Goal: Information Seeking & Learning: Find specific fact

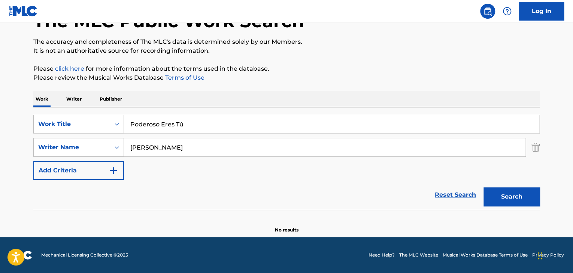
scroll to position [52, 0]
drag, startPoint x: 188, startPoint y: 124, endPoint x: 118, endPoint y: 126, distance: 70.4
click at [118, 126] on div "SearchWithCriteria2a03fa09-4f47-46c4-9015-9c8c9d72df76 Work Title Poderoso Eres…" at bounding box center [286, 124] width 506 height 19
paste input "Tus Ojos"
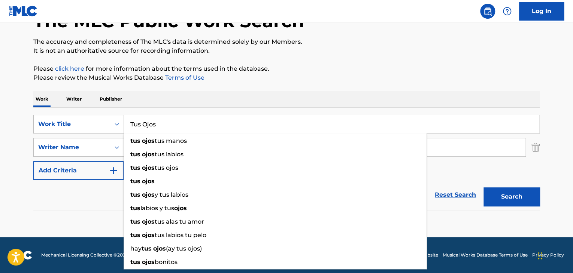
type input "Tus Ojos"
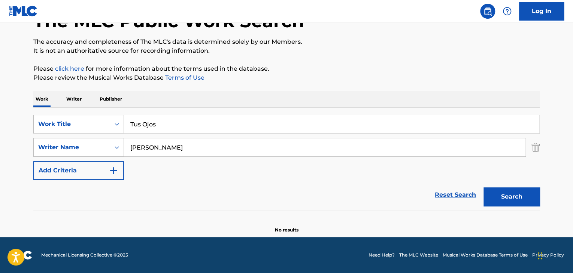
drag, startPoint x: 61, startPoint y: 195, endPoint x: 116, endPoint y: 179, distance: 57.8
click at [62, 194] on div "Reset Search Search" at bounding box center [286, 195] width 506 height 30
drag, startPoint x: 191, startPoint y: 149, endPoint x: 3, endPoint y: 111, distance: 192.1
click at [4, 111] on main "The MLC Public Work Search The accuracy and completeness of The MLC's data is d…" at bounding box center [286, 104] width 573 height 266
click at [497, 190] on button "Search" at bounding box center [511, 196] width 56 height 19
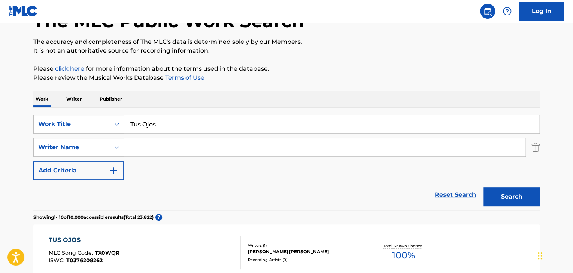
click at [135, 152] on input "Search Form" at bounding box center [324, 147] width 401 height 18
paste input "[PERSON_NAME]"
type input "[PERSON_NAME]"
click at [491, 194] on button "Search" at bounding box center [511, 196] width 56 height 19
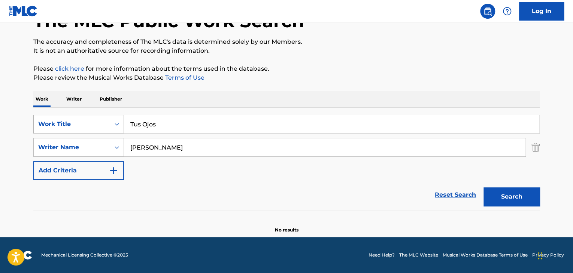
click at [112, 117] on div "SearchWithCriteria2a03fa09-4f47-46c4-9015-9c8c9d72df76 Work Title Tus Ojos" at bounding box center [286, 124] width 506 height 19
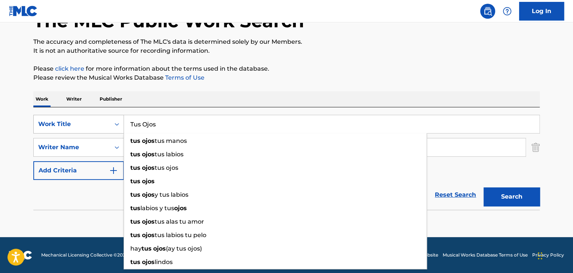
paste input "Angel"
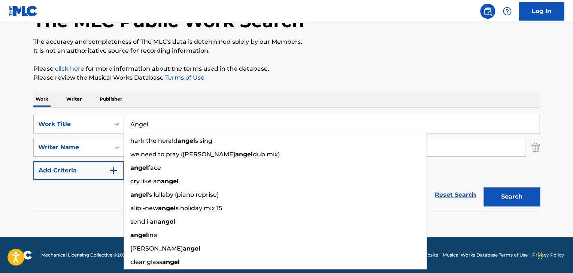
type input "Angel"
click at [91, 186] on div "Reset Search Search" at bounding box center [286, 195] width 506 height 30
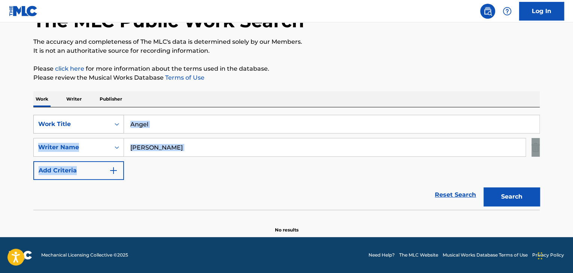
drag, startPoint x: 85, startPoint y: 132, endPoint x: 80, endPoint y: 131, distance: 4.6
click at [81, 132] on div "SearchWithCriteria2a03fa09-4f47-46c4-9015-9c8c9d72df76 Work Title Angel SearchW…" at bounding box center [286, 147] width 506 height 65
click at [210, 144] on input "[PERSON_NAME]" at bounding box center [324, 147] width 401 height 18
click at [203, 153] on input "[PERSON_NAME]" at bounding box center [324, 147] width 401 height 18
type input "E"
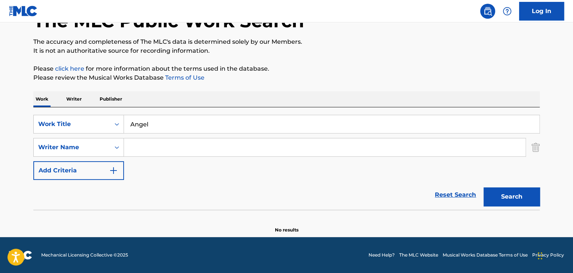
click at [515, 198] on button "Search" at bounding box center [511, 196] width 56 height 19
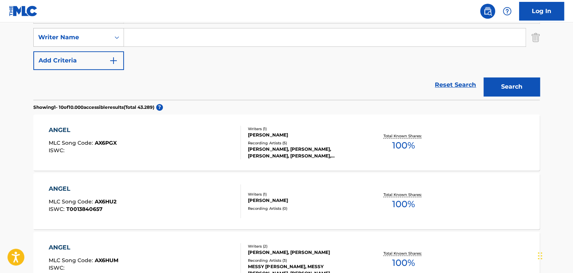
scroll to position [126, 0]
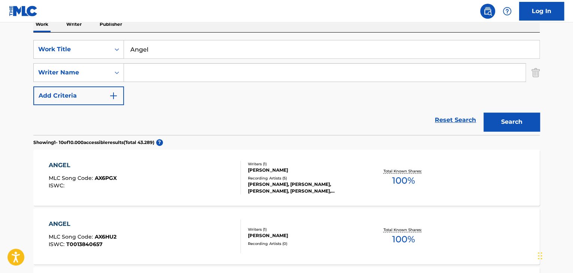
click at [141, 71] on input "Search Form" at bounding box center [324, 73] width 401 height 18
paste input "[PERSON_NAME]"
type input "[PERSON_NAME]"
click at [518, 121] on button "Search" at bounding box center [511, 122] width 56 height 19
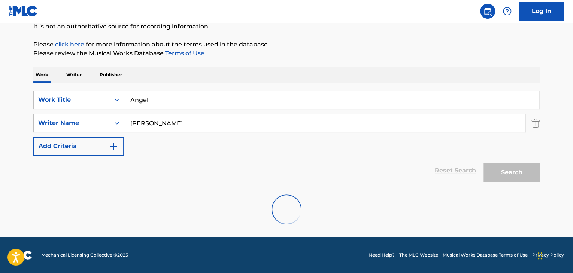
scroll to position [52, 0]
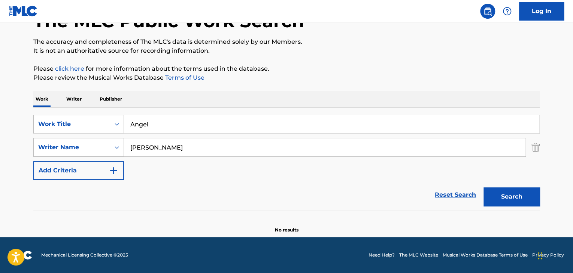
drag, startPoint x: 150, startPoint y: 125, endPoint x: 85, endPoint y: 113, distance: 66.3
click at [86, 113] on div "SearchWithCriteria2a03fa09-4f47-46c4-9015-9c8c9d72df76 Work Title Angel SearchW…" at bounding box center [286, 158] width 506 height 103
paste input "Que Vas a Hacer"
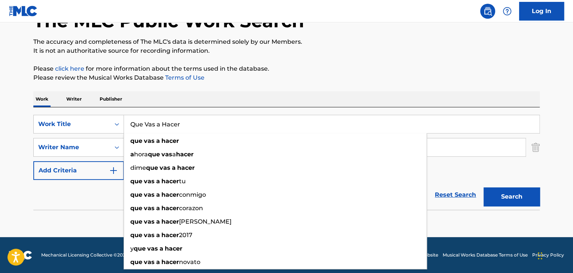
type input "Que Vas a Hacer"
click at [446, 148] on input "[PERSON_NAME]" at bounding box center [324, 147] width 401 height 18
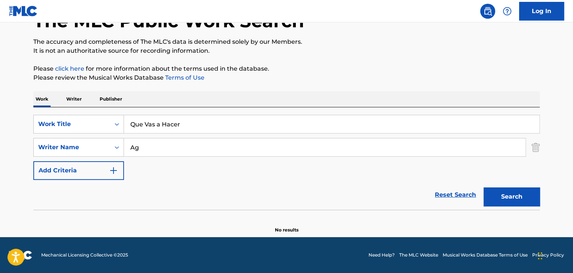
type input "A"
paste input "[PERSON_NAME]"
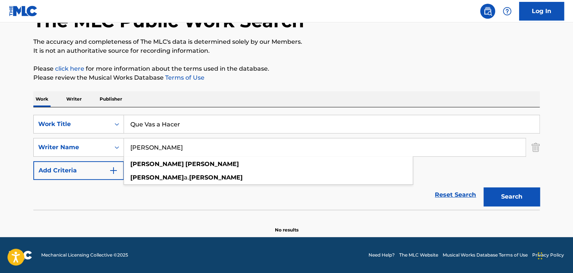
type input "[PERSON_NAME]"
click at [517, 202] on button "Search" at bounding box center [511, 196] width 56 height 19
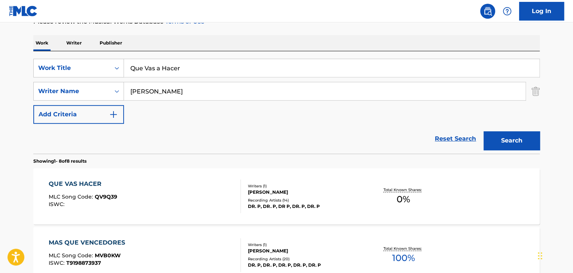
scroll to position [126, 0]
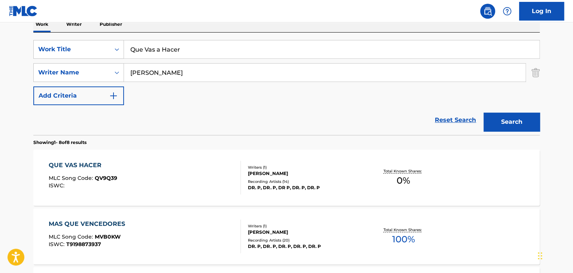
click at [143, 178] on div "QUE VAS HACER MLC Song Code : QV9Q39 ISWC :" at bounding box center [145, 178] width 192 height 34
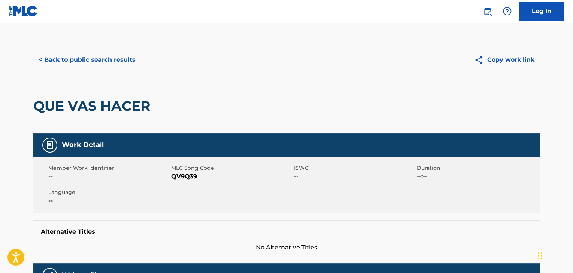
click at [182, 177] on span "QV9Q39" at bounding box center [231, 176] width 121 height 9
copy span "QV9Q39"
click at [88, 54] on button "< Back to public search results" at bounding box center [86, 60] width 107 height 19
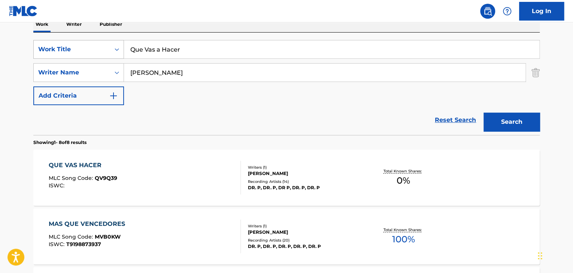
drag, startPoint x: 186, startPoint y: 51, endPoint x: 110, endPoint y: 42, distance: 76.4
click at [110, 42] on div "SearchWithCriteria2a03fa09-4f47-46c4-9015-9c8c9d72df76 Work Title Que Vas a Hac…" at bounding box center [286, 49] width 506 height 19
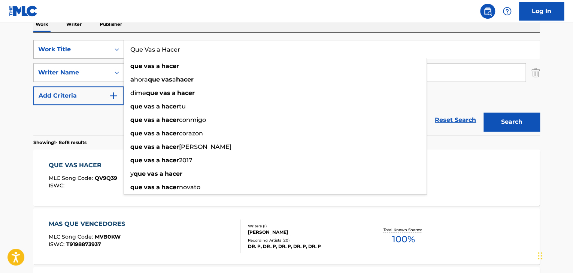
paste input "Algún Día"
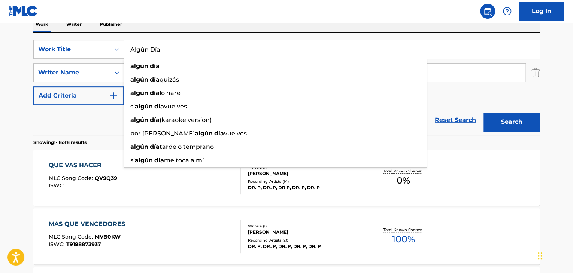
click at [498, 119] on button "Search" at bounding box center [511, 122] width 56 height 19
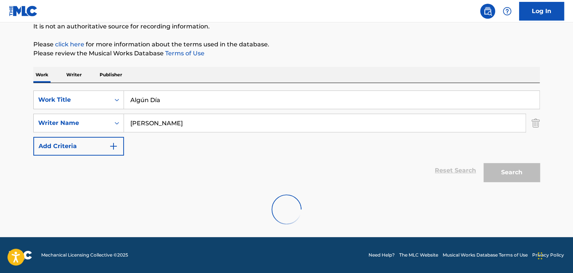
scroll to position [52, 0]
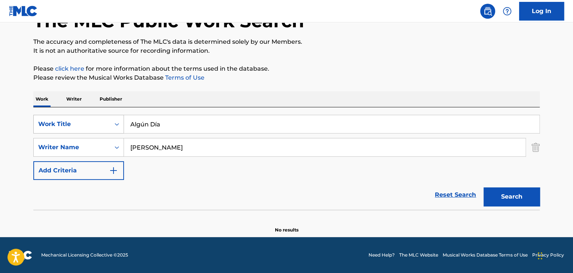
click at [59, 129] on div "SearchWithCriteria2a03fa09-4f47-46c4-9015-9c8c9d72df76 Work Title Algún Día" at bounding box center [286, 124] width 506 height 19
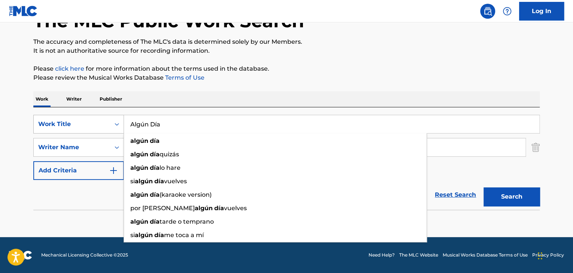
paste input "Déjalo Entrar - En Vivo"
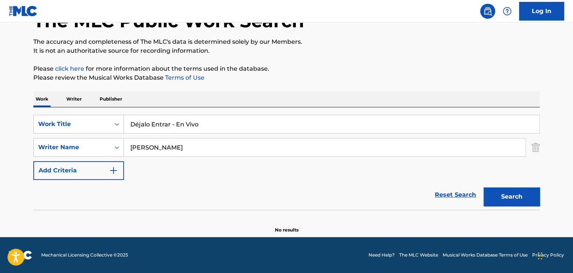
click at [521, 198] on button "Search" at bounding box center [511, 196] width 56 height 19
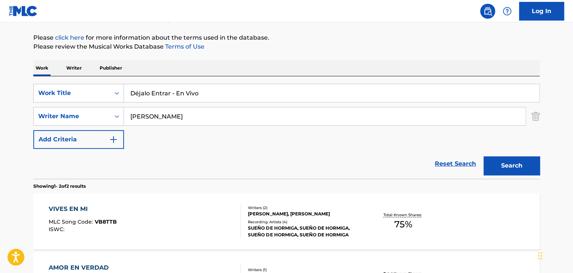
scroll to position [80, 0]
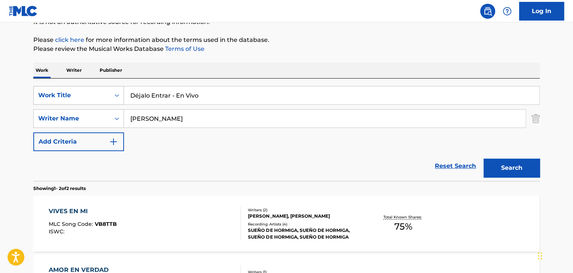
drag, startPoint x: 207, startPoint y: 94, endPoint x: 100, endPoint y: 91, distance: 107.5
click at [100, 92] on div "SearchWithCriteria2a03fa09-4f47-46c4-9015-9c8c9d72df76 Work Title Déjalo Entrar…" at bounding box center [286, 95] width 506 height 19
paste input "Entre el Cielo y el Fuego"
type input "Entre el Cielo y el Fuego - En Vivo"
click at [498, 173] on button "Search" at bounding box center [511, 168] width 56 height 19
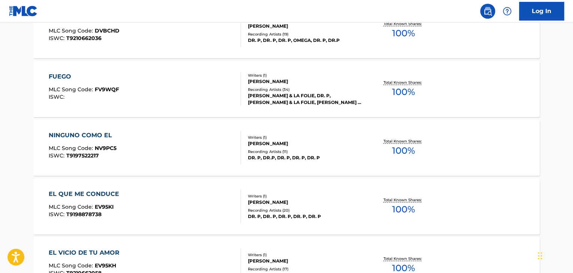
scroll to position [268, 0]
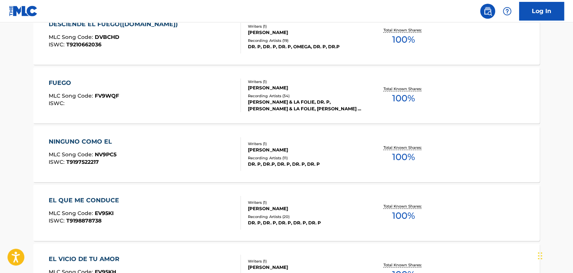
click at [255, 87] on div "[PERSON_NAME]" at bounding box center [304, 88] width 113 height 7
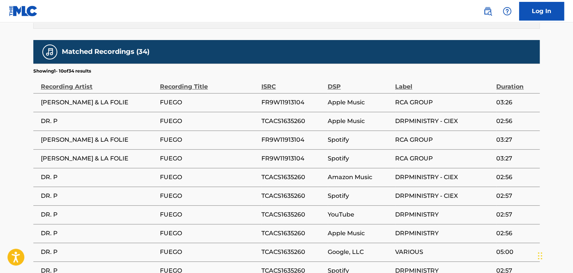
scroll to position [485, 0]
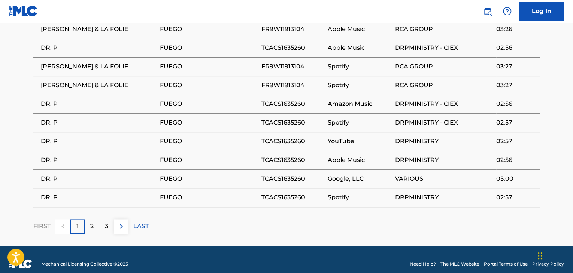
click at [97, 219] on div "2" at bounding box center [92, 226] width 15 height 15
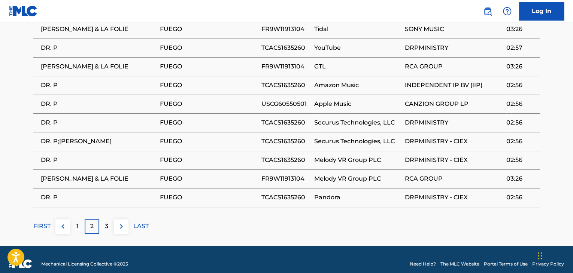
click at [106, 222] on p "3" at bounding box center [106, 226] width 3 height 9
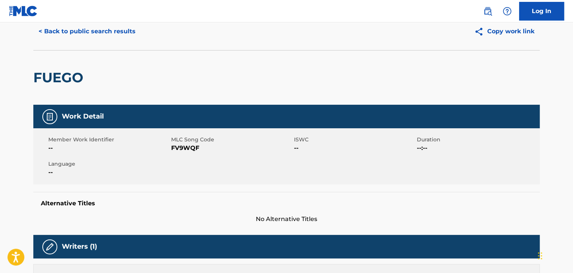
scroll to position [0, 0]
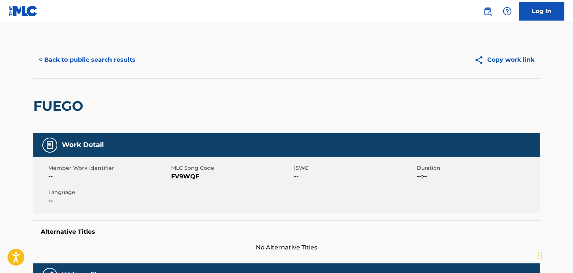
click at [79, 52] on button "< Back to public search results" at bounding box center [86, 60] width 107 height 19
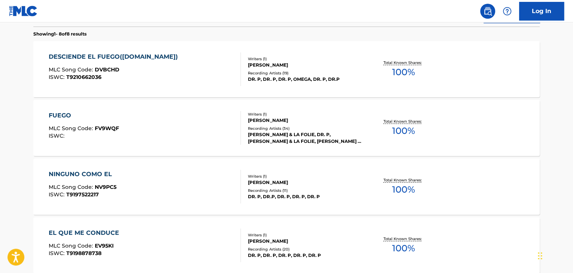
scroll to position [123, 0]
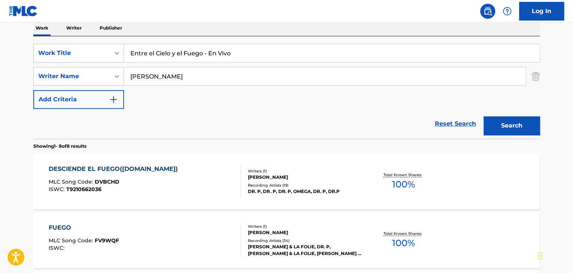
click at [157, 180] on div "MLC Song Code : DVBCHD" at bounding box center [115, 182] width 133 height 7
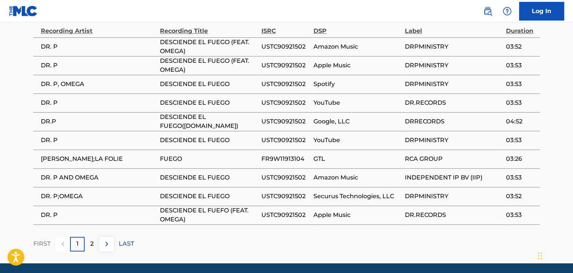
scroll to position [485, 0]
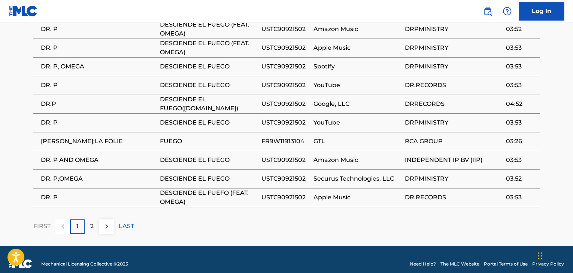
click at [87, 221] on div "2" at bounding box center [92, 226] width 15 height 15
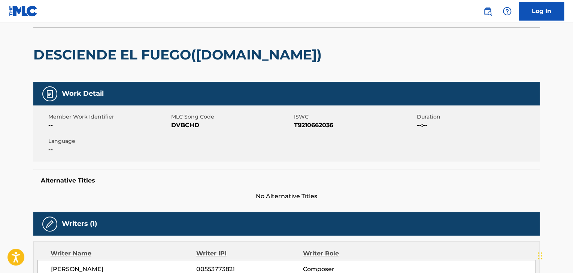
scroll to position [0, 0]
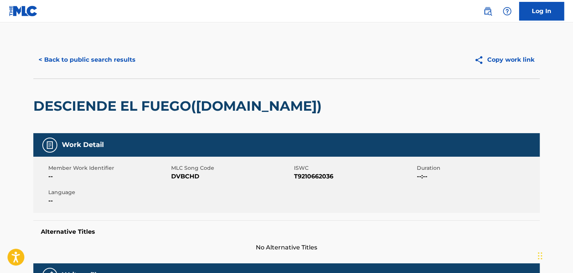
click at [94, 65] on button "< Back to public search results" at bounding box center [86, 60] width 107 height 19
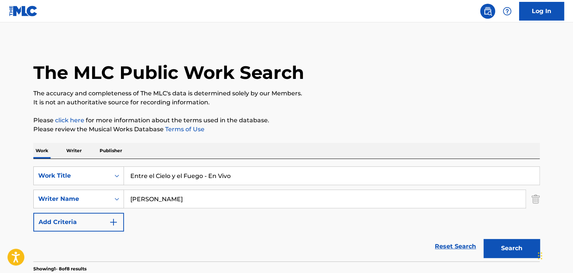
scroll to position [123, 0]
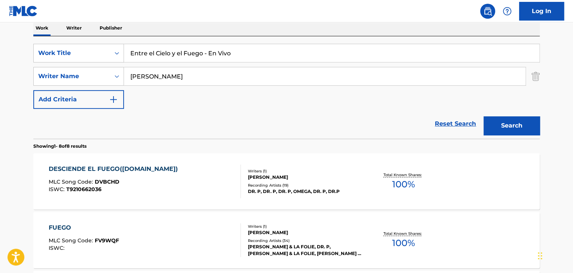
drag, startPoint x: 237, startPoint y: 52, endPoint x: 86, endPoint y: 39, distance: 151.8
click at [88, 48] on div "SearchWithCriteria2a03fa09-4f47-46c4-9015-9c8c9d72df76 Work Title Entre el Ciel…" at bounding box center [286, 53] width 506 height 19
paste input "Search Form"
click at [517, 122] on button "Search" at bounding box center [511, 125] width 56 height 19
click at [513, 134] on button "Search" at bounding box center [511, 125] width 56 height 19
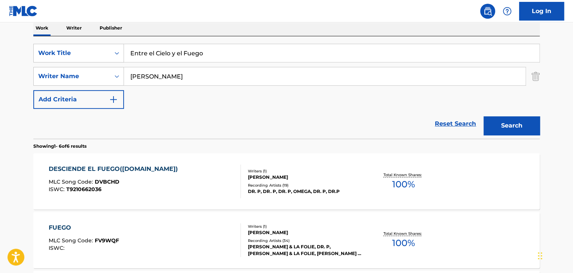
drag, startPoint x: 219, startPoint y: 50, endPoint x: 129, endPoint y: 54, distance: 90.3
click at [111, 49] on div "SearchWithCriteria2a03fa09-4f47-46c4-9015-9c8c9d72df76 Work Title Entre el Ciel…" at bounding box center [286, 53] width 506 height 19
paste input "¿Qué Vas a Hacer? - En Viv"
type input "¿Qué Vas a Hacer? - En Vivo"
click at [518, 125] on button "Search" at bounding box center [511, 125] width 56 height 19
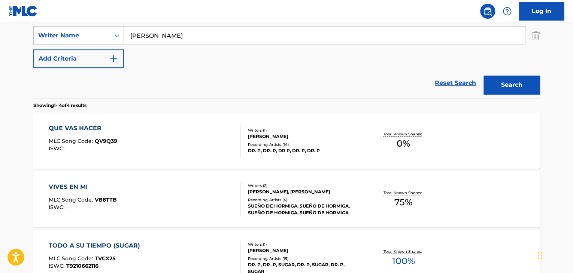
scroll to position [160, 0]
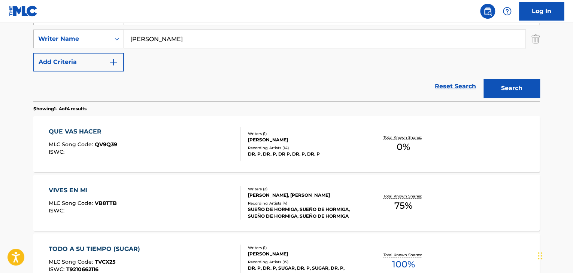
click at [133, 143] on div "QUE VAS HACER MLC Song Code : QV9Q39 ISWC :" at bounding box center [145, 144] width 192 height 34
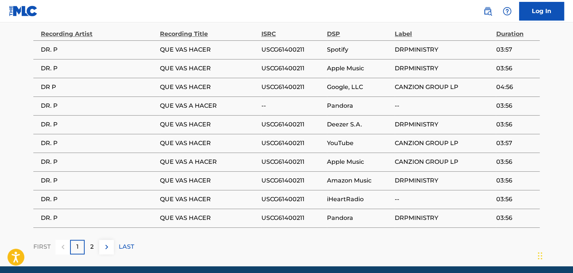
scroll to position [449, 0]
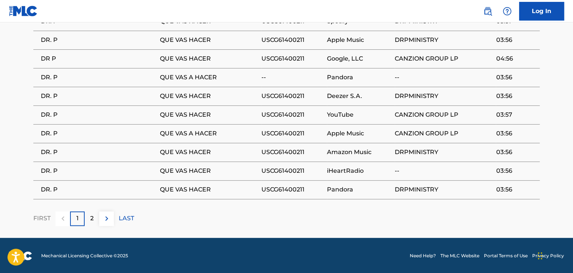
click at [92, 215] on p "2" at bounding box center [91, 218] width 3 height 9
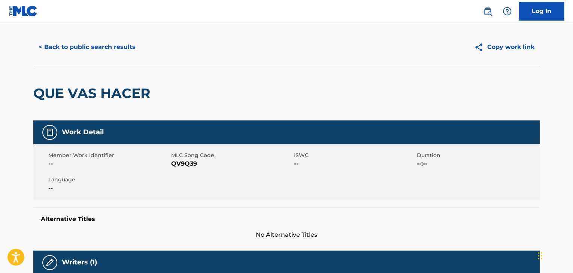
scroll to position [0, 0]
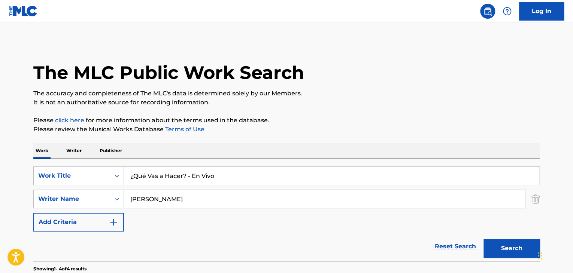
drag, startPoint x: 217, startPoint y: 174, endPoint x: 48, endPoint y: 158, distance: 169.9
click at [49, 159] on div "SearchWithCriteria2a03fa09-4f47-46c4-9015-9c8c9d72df76 Work Title ¿Qué Vas a Ha…" at bounding box center [286, 210] width 506 height 103
paste input "Perdóname"
type input "Perdóname - En Vivo"
click at [502, 243] on button "Search" at bounding box center [511, 248] width 56 height 19
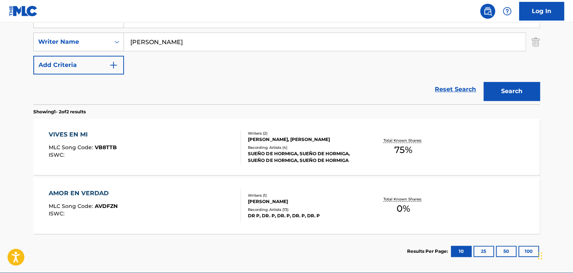
scroll to position [80, 0]
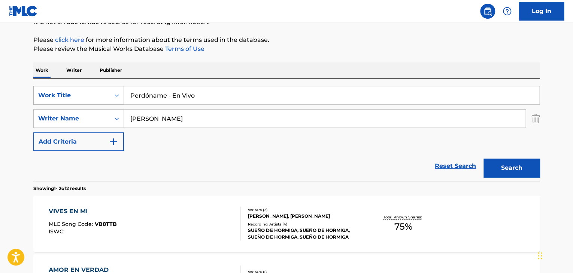
click at [112, 92] on div "Search Form" at bounding box center [116, 95] width 13 height 13
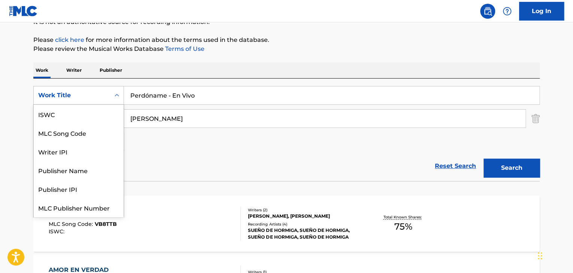
scroll to position [19, 0]
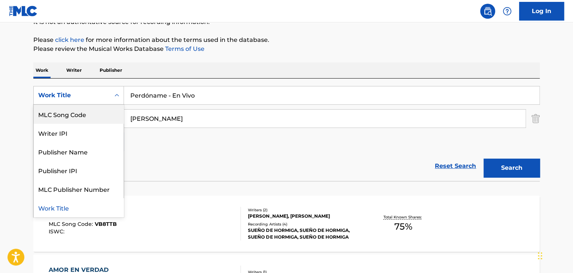
drag, startPoint x: 87, startPoint y: 110, endPoint x: 108, endPoint y: 105, distance: 21.6
click at [88, 110] on div "MLC Song Code" at bounding box center [79, 114] width 90 height 19
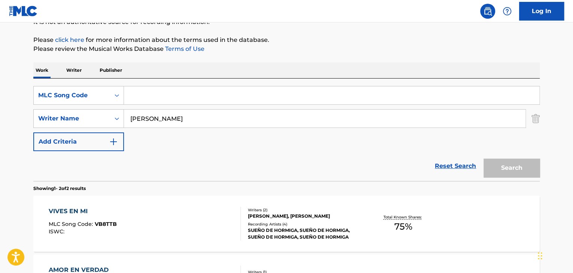
click at [198, 95] on input "Search Form" at bounding box center [331, 95] width 415 height 18
paste input "ND2ZRJ"
type input "ND2ZRJ"
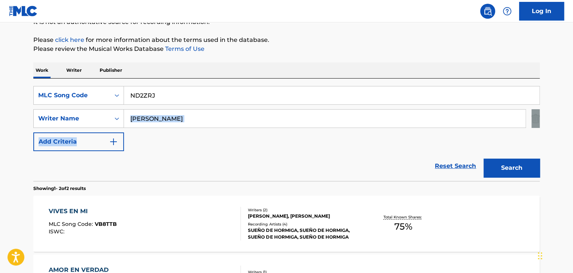
drag, startPoint x: 172, startPoint y: 128, endPoint x: 137, endPoint y: 123, distance: 35.9
click at [137, 123] on div "SearchWithCriteria69cec2b2-12cb-4fc9-a011-c1728378f881 MLC Song Code ND2ZRJ Sea…" at bounding box center [286, 118] width 506 height 65
drag, startPoint x: 173, startPoint y: 119, endPoint x: 139, endPoint y: 110, distance: 34.7
click at [152, 115] on input "[PERSON_NAME]" at bounding box center [324, 119] width 401 height 18
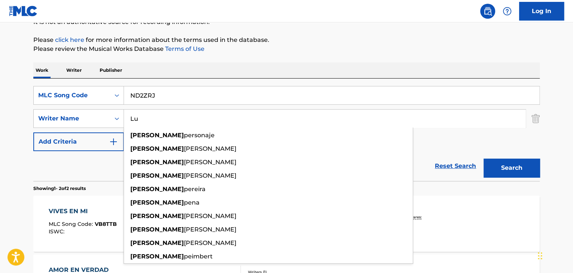
type input "L"
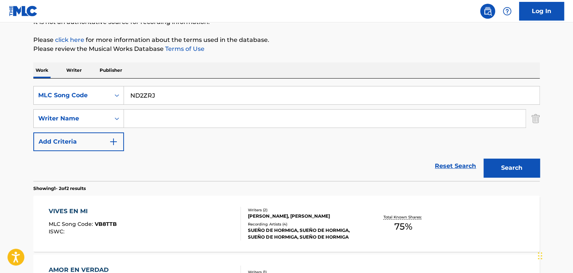
click at [504, 166] on button "Search" at bounding box center [511, 168] width 56 height 19
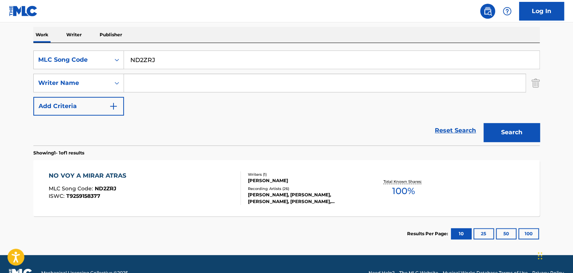
scroll to position [134, 0]
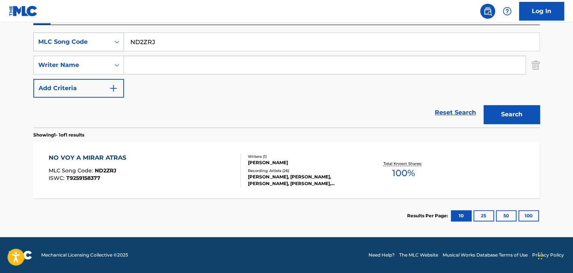
drag, startPoint x: 169, startPoint y: 44, endPoint x: 104, endPoint y: 38, distance: 65.8
click at [104, 38] on div "SearchWithCriteria69cec2b2-12cb-4fc9-a011-c1728378f881 MLC Song Code ND2ZRJ" at bounding box center [286, 42] width 506 height 19
paste input "Living Hope"
type input "Living Hope"
click at [111, 41] on div "Search Form" at bounding box center [116, 41] width 13 height 13
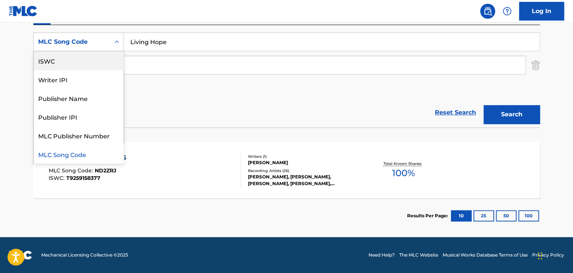
scroll to position [0, 0]
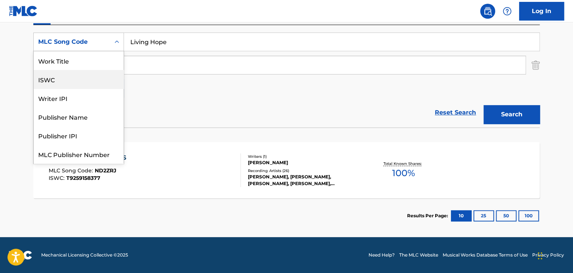
click at [72, 60] on div "Work Title" at bounding box center [79, 60] width 90 height 19
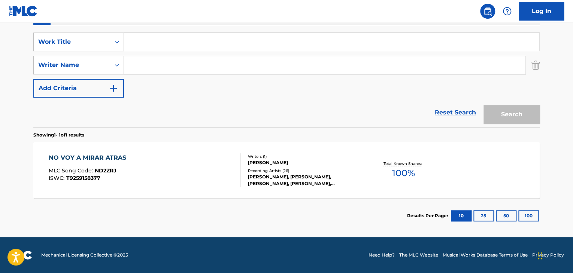
click at [135, 42] on input "Search Form" at bounding box center [331, 42] width 415 height 18
paste input "Living Hope"
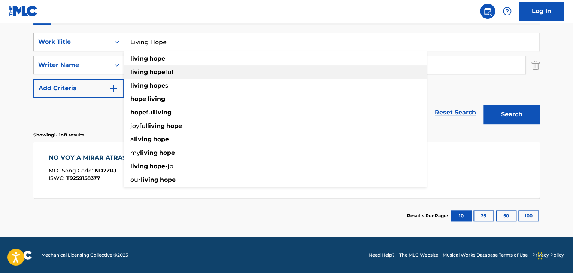
click at [146, 68] on strong "living" at bounding box center [139, 71] width 18 height 7
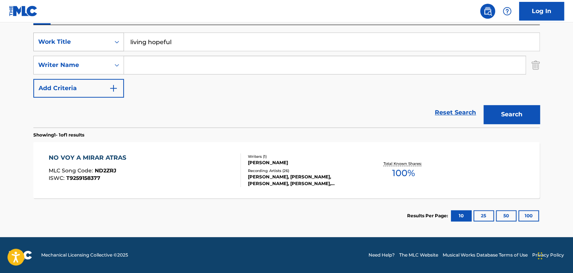
click at [113, 42] on div "Search Form" at bounding box center [116, 41] width 13 height 13
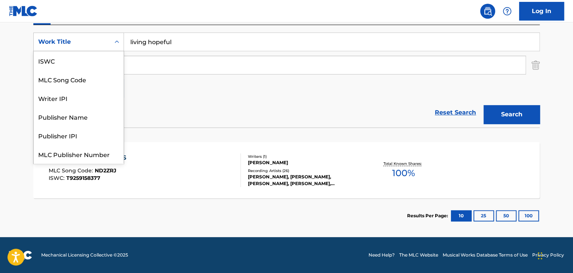
scroll to position [19, 0]
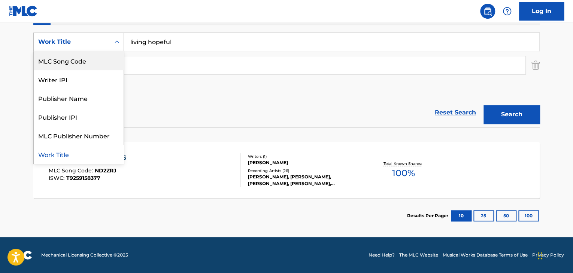
drag, startPoint x: 174, startPoint y: 42, endPoint x: 29, endPoint y: 43, distance: 144.5
click at [29, 43] on div "The MLC Public Work Search The accuracy and completeness of The MLC's data is d…" at bounding box center [286, 70] width 524 height 326
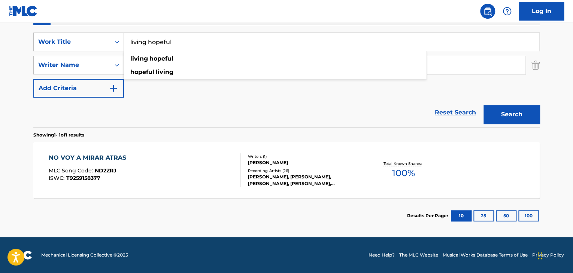
paste input "Living Hope"
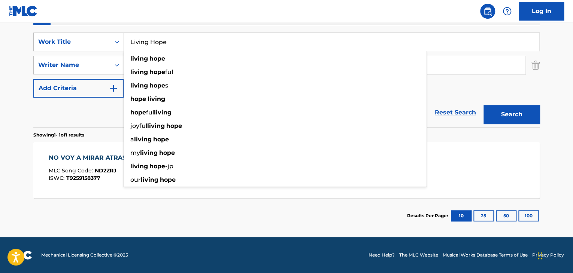
type input "Living Hope"
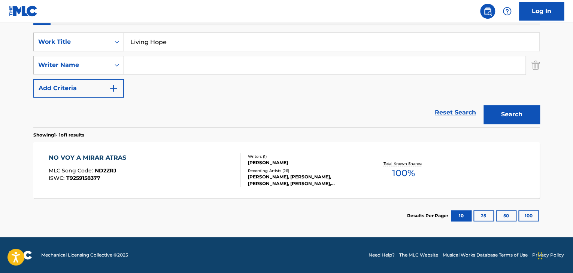
click at [39, 106] on div "Reset Search Search" at bounding box center [286, 113] width 506 height 30
click at [159, 65] on input "Search Form" at bounding box center [324, 65] width 401 height 18
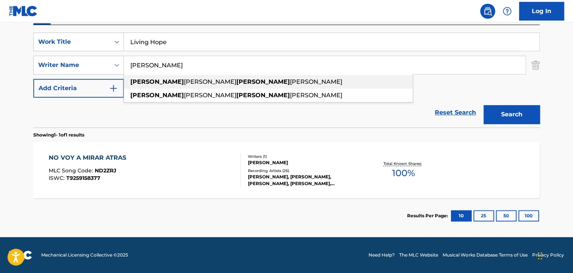
click at [236, 83] on strong "[PERSON_NAME]" at bounding box center [263, 81] width 54 height 7
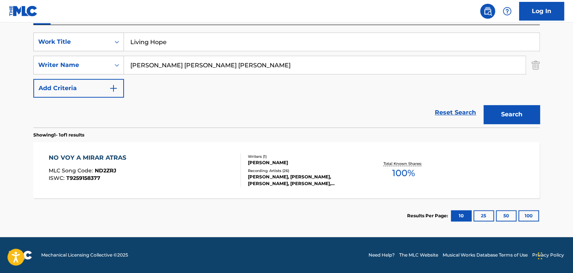
click at [516, 112] on button "Search" at bounding box center [511, 114] width 56 height 19
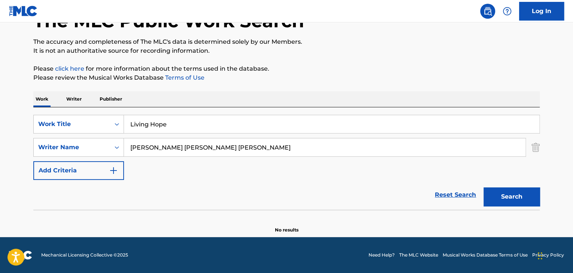
scroll to position [52, 0]
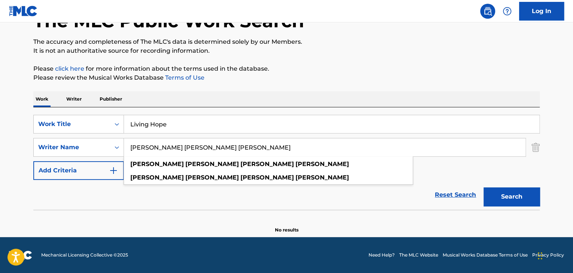
drag, startPoint x: 157, startPoint y: 147, endPoint x: 176, endPoint y: 147, distance: 19.5
click at [176, 147] on input "[PERSON_NAME] [PERSON_NAME] [PERSON_NAME]" at bounding box center [324, 147] width 401 height 18
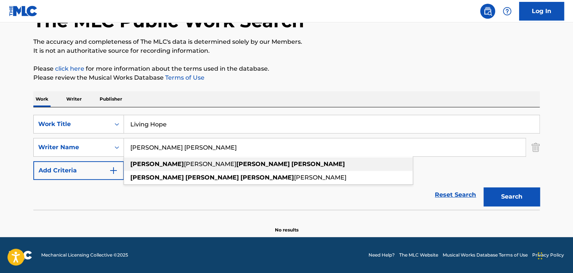
drag, startPoint x: 179, startPoint y: 149, endPoint x: 240, endPoint y: 162, distance: 62.1
click at [240, 156] on div "[PERSON_NAME] [PERSON_NAME] [PERSON_NAME] [PERSON_NAME] [PERSON_NAME]" at bounding box center [324, 147] width 401 height 18
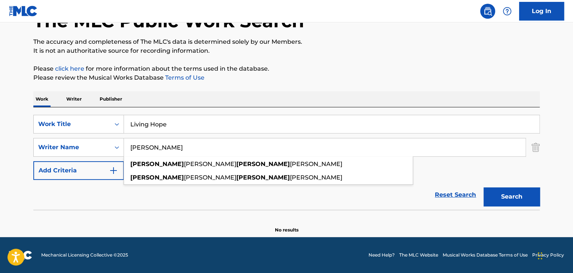
click at [517, 193] on button "Search" at bounding box center [511, 196] width 56 height 19
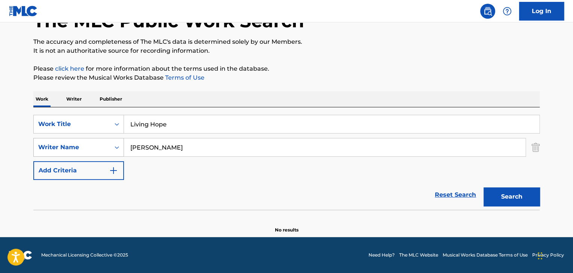
drag, startPoint x: 94, startPoint y: 143, endPoint x: 90, endPoint y: 143, distance: 4.1
click at [90, 143] on div "SearchWithCriteriaa30803c2-393e-41ee-be2b-0a4f2c7193c6 Writer Name [PERSON_NAME]" at bounding box center [286, 147] width 506 height 19
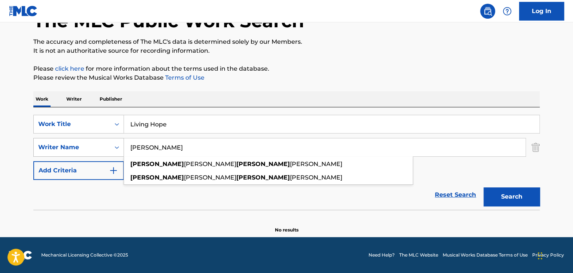
paste input "[PERSON_NAME]"
type input "[PERSON_NAME]"
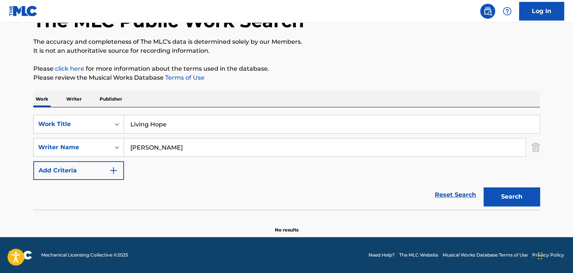
click at [512, 193] on button "Search" at bounding box center [511, 196] width 56 height 19
drag, startPoint x: 137, startPoint y: 122, endPoint x: 87, endPoint y: 119, distance: 50.2
click at [88, 119] on div "SearchWithCriteria58e31368-1e1d-4dcc-911b-8ee0bdf189df Work Title Living Hope" at bounding box center [286, 124] width 506 height 19
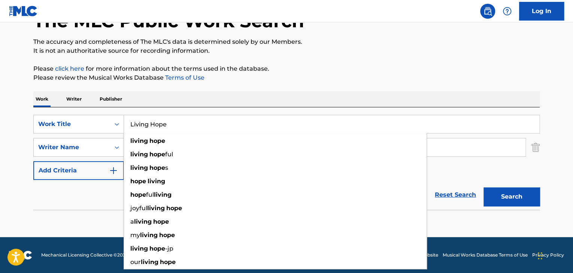
paste input "The Blessing"
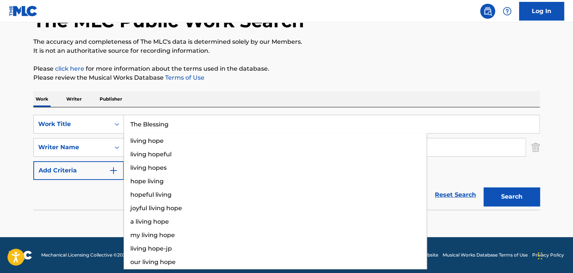
paste input "The Blessing"
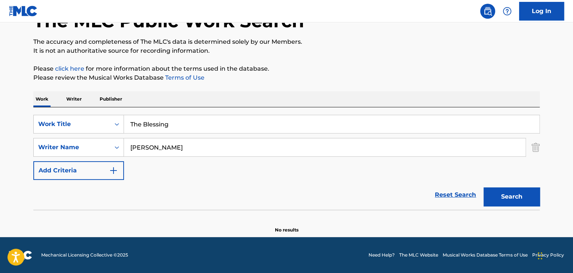
click at [521, 205] on button "Search" at bounding box center [511, 196] width 56 height 19
click at [6, 121] on main "The MLC Public Work Search The accuracy and completeness of The MLC's data is d…" at bounding box center [286, 104] width 573 height 266
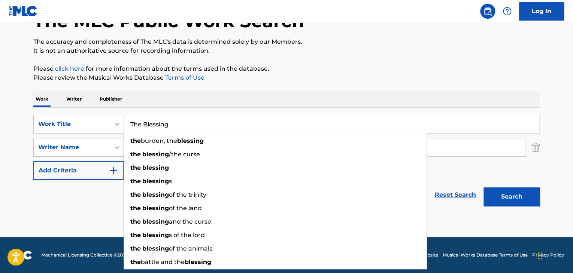
paste input "Love Of [DEMOGRAPHIC_DATA]"
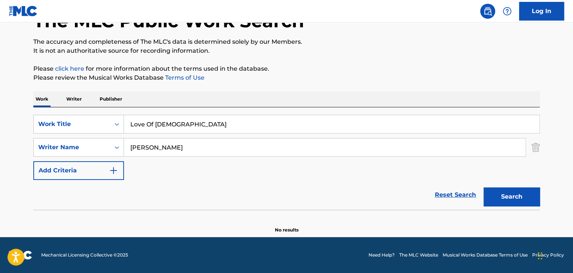
click at [507, 190] on button "Search" at bounding box center [511, 196] width 56 height 19
drag, startPoint x: 174, startPoint y: 126, endPoint x: 101, endPoint y: 122, distance: 72.7
click at [101, 122] on div "SearchWithCriteria58e31368-1e1d-4dcc-911b-8ee0bdf189df Work Title Love Of God" at bounding box center [286, 124] width 506 height 19
paste input "Majesty"
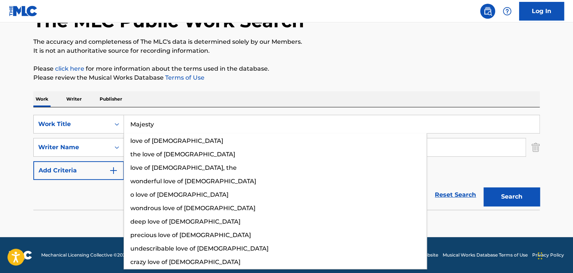
click at [497, 196] on button "Search" at bounding box center [511, 196] width 56 height 19
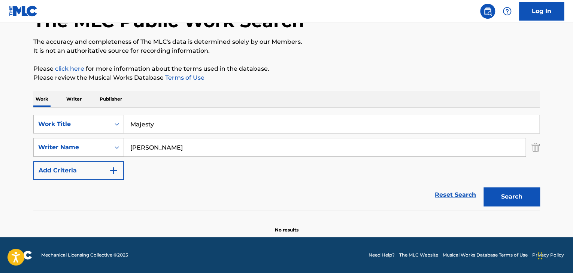
drag, startPoint x: 160, startPoint y: 126, endPoint x: 127, endPoint y: 131, distance: 33.3
click at [128, 131] on input "Majesty" at bounding box center [331, 124] width 415 height 18
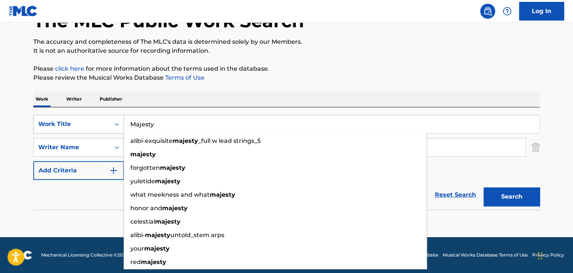
paste input "Peaceful"
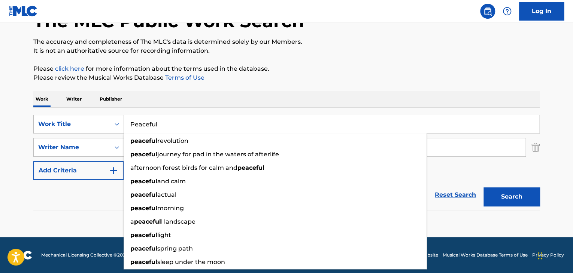
click at [519, 191] on button "Search" at bounding box center [511, 196] width 56 height 19
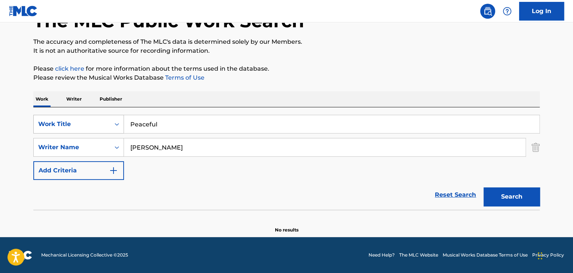
drag, startPoint x: 158, startPoint y: 121, endPoint x: 94, endPoint y: 120, distance: 64.4
click at [97, 120] on div "SearchWithCriteria58e31368-1e1d-4dcc-911b-8ee0bdf189df Work Title Peaceful" at bounding box center [286, 124] width 506 height 19
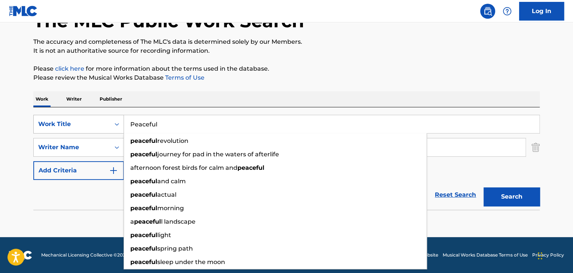
paste input "Trust"
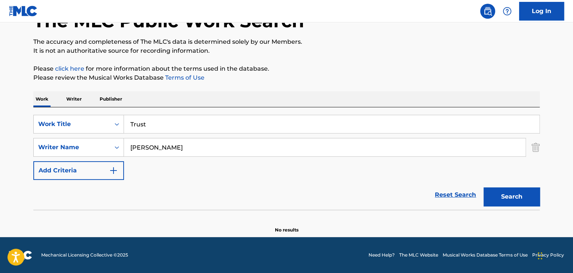
click at [512, 199] on button "Search" at bounding box center [511, 196] width 56 height 19
drag, startPoint x: 98, startPoint y: 123, endPoint x: 82, endPoint y: 123, distance: 15.7
click at [83, 123] on div "SearchWithCriteria58e31368-1e1d-4dcc-911b-8ee0bdf189df Work Title Trust" at bounding box center [286, 124] width 506 height 19
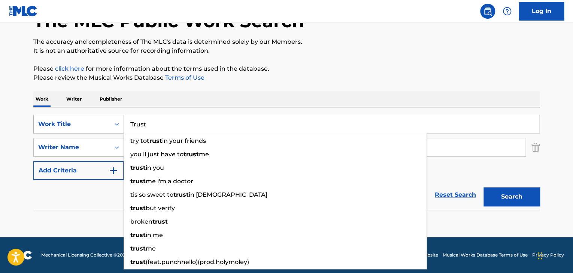
paste input "Victory"
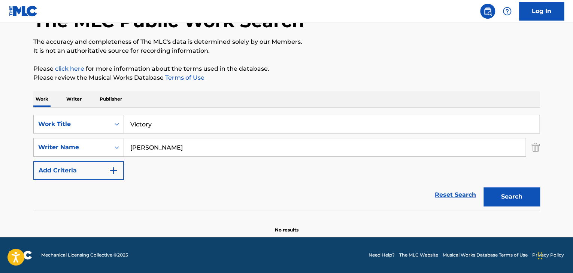
click at [493, 190] on button "Search" at bounding box center [511, 196] width 56 height 19
drag, startPoint x: 160, startPoint y: 121, endPoint x: 113, endPoint y: 122, distance: 46.8
click at [113, 122] on div "SearchWithCriteria58e31368-1e1d-4dcc-911b-8ee0bdf189df Work Title Victory" at bounding box center [286, 124] width 506 height 19
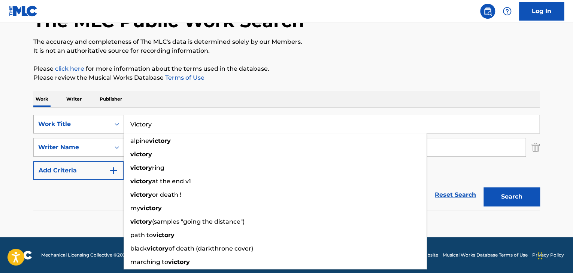
paste input "En Tus Brazos"
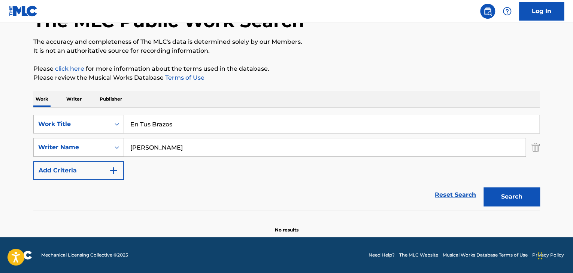
click at [482, 195] on div "Search" at bounding box center [509, 195] width 60 height 30
click at [485, 195] on button "Search" at bounding box center [511, 196] width 56 height 19
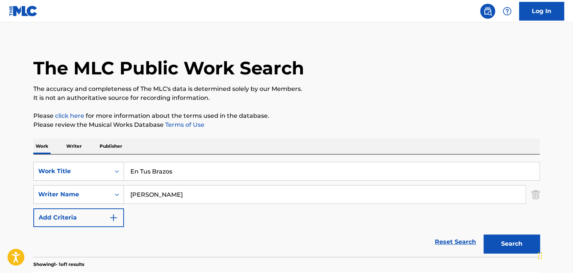
scroll to position [0, 0]
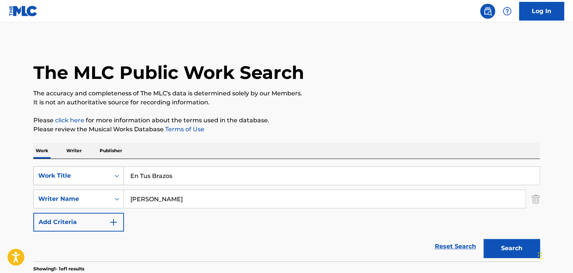
drag, startPoint x: 184, startPoint y: 180, endPoint x: 101, endPoint y: 179, distance: 83.1
click at [102, 179] on div "SearchWithCriteria58e31368-1e1d-4dcc-911b-8ee0bdf189df Work Title En Tus Brazos" at bounding box center [286, 176] width 506 height 19
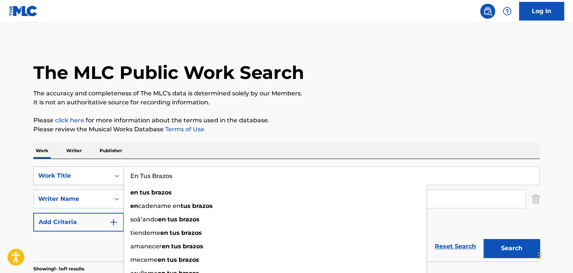
paste input "Surrounded"
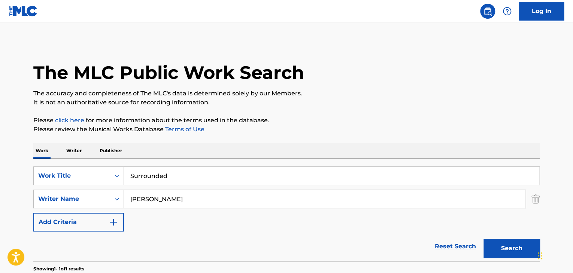
click at [522, 252] on button "Search" at bounding box center [511, 248] width 56 height 19
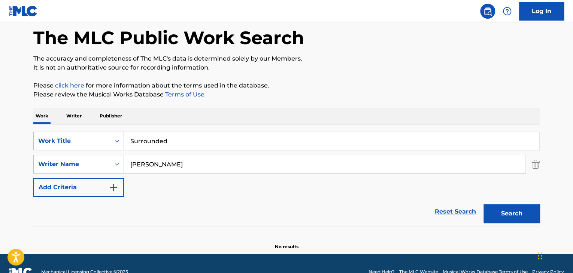
scroll to position [52, 0]
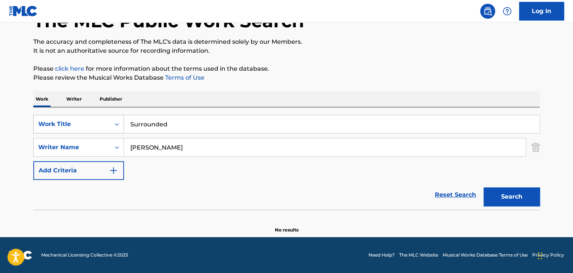
drag, startPoint x: 182, startPoint y: 123, endPoint x: 76, endPoint y: 131, distance: 106.6
click at [80, 132] on div "SearchWithCriteria58e31368-1e1d-4dcc-911b-8ee0bdf189df Work Title Surrounded" at bounding box center [286, 124] width 506 height 19
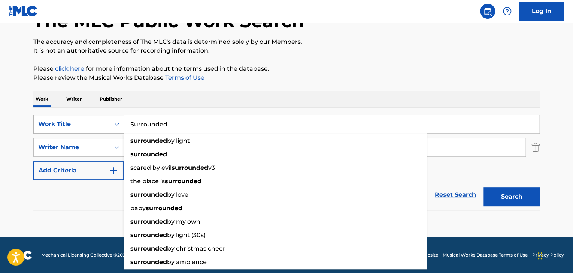
paste input "Calm Anxiety Depression Broken Heart - Sanar Depresión Ansiedad Calma Part 1"
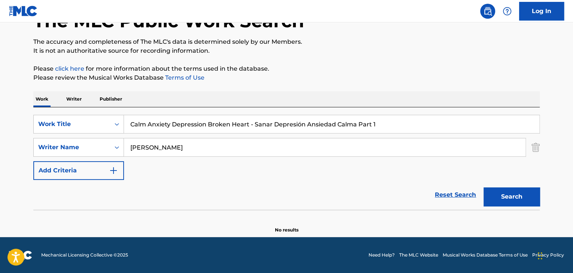
click at [501, 199] on button "Search" at bounding box center [511, 196] width 56 height 19
drag, startPoint x: 388, startPoint y: 126, endPoint x: 67, endPoint y: 158, distance: 321.9
click at [67, 158] on div "SearchWithCriteria58e31368-1e1d-4dcc-911b-8ee0bdf189df Work Title Calm Anxiety …" at bounding box center [286, 147] width 506 height 65
paste input "HOPE - YOU'll NEVER ALONE"
click at [517, 190] on button "Search" at bounding box center [511, 196] width 56 height 19
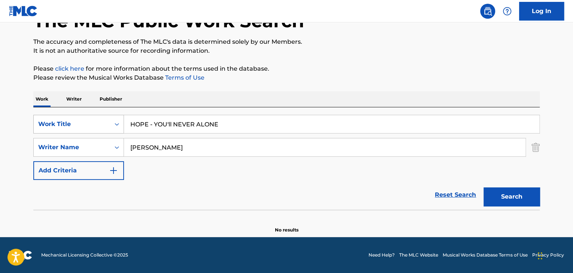
drag, startPoint x: 235, startPoint y: 126, endPoint x: 85, endPoint y: 125, distance: 149.7
click at [85, 125] on div "SearchWithCriteria58e31368-1e1d-4dcc-911b-8ee0bdf189df Work Title HOPE - YOU'll…" at bounding box center [286, 124] width 506 height 19
paste input "TRUST"
click at [522, 199] on button "Search" at bounding box center [511, 196] width 56 height 19
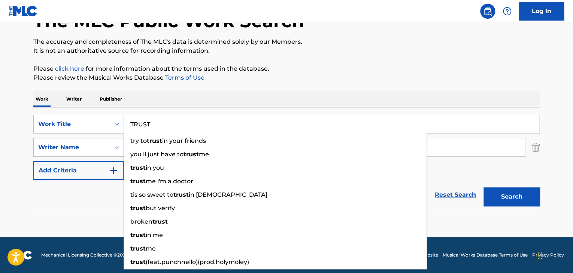
drag, startPoint x: 57, startPoint y: 107, endPoint x: 58, endPoint y: 86, distance: 21.8
click at [57, 107] on div "SearchWithCriteria58e31368-1e1d-4dcc-911b-8ee0bdf189df Work Title TRUST try to …" at bounding box center [286, 158] width 506 height 103
paste input "WIND"
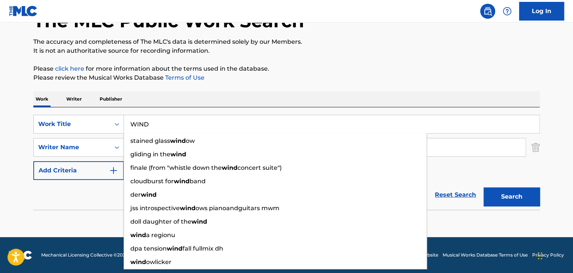
click at [513, 195] on button "Search" at bounding box center [511, 196] width 56 height 19
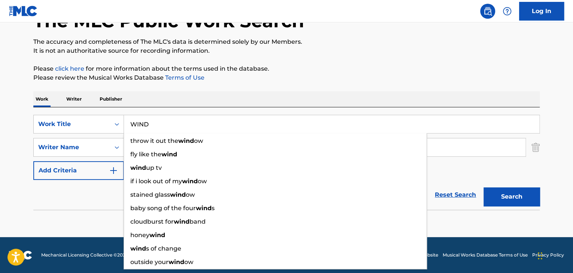
drag, startPoint x: 146, startPoint y: 124, endPoint x: 126, endPoint y: 126, distance: 20.7
click at [126, 126] on input "WIND" at bounding box center [331, 124] width 415 height 18
paste input "TRUST"
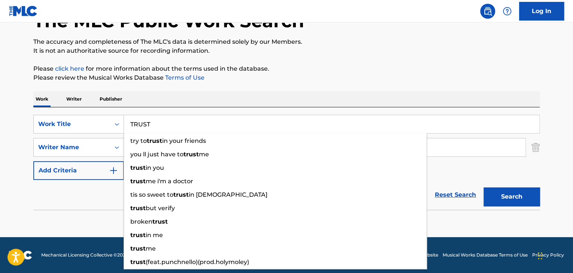
click at [500, 198] on button "Search" at bounding box center [511, 196] width 56 height 19
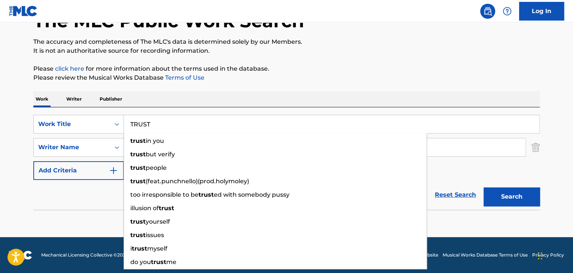
drag, startPoint x: 159, startPoint y: 125, endPoint x: 144, endPoint y: 129, distance: 16.0
click at [144, 129] on input "TRUST" at bounding box center [331, 124] width 415 height 18
click at [140, 129] on input "TRUST" at bounding box center [331, 124] width 415 height 18
drag, startPoint x: 162, startPoint y: 120, endPoint x: 119, endPoint y: 124, distance: 43.2
click at [119, 125] on div "SearchWithCriteria58e31368-1e1d-4dcc-911b-8ee0bdf189df Work Title TRUST trust i…" at bounding box center [286, 124] width 506 height 19
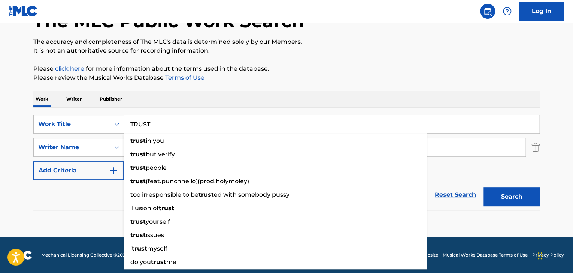
paste input "Before The Throne"
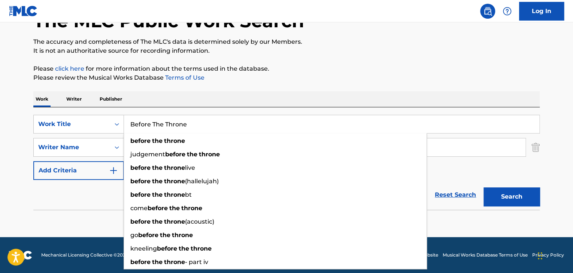
click at [494, 199] on button "Search" at bounding box center [511, 196] width 56 height 19
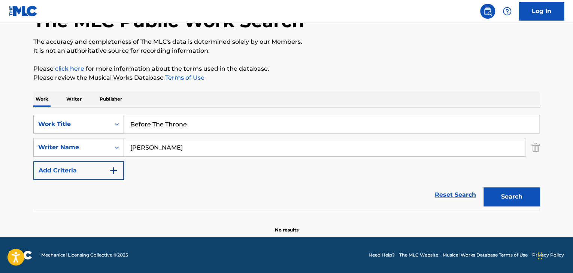
drag, startPoint x: 202, startPoint y: 122, endPoint x: 65, endPoint y: 125, distance: 137.0
click at [65, 125] on div "SearchWithCriteria58e31368-1e1d-4dcc-911b-8ee0bdf189df Work Title Before The Th…" at bounding box center [286, 124] width 506 height 19
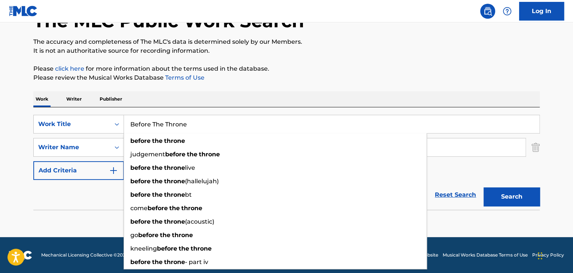
paste input "WIND"
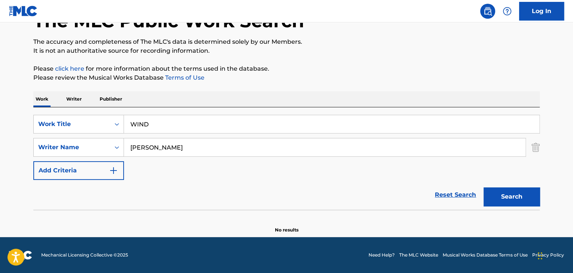
click at [500, 194] on button "Search" at bounding box center [511, 196] width 56 height 19
drag, startPoint x: 202, startPoint y: 128, endPoint x: 112, endPoint y: 142, distance: 91.4
click at [104, 137] on div "SearchWithCriteria58e31368-1e1d-4dcc-911b-8ee0bdf189df Work Title WIND SearchWi…" at bounding box center [286, 147] width 506 height 65
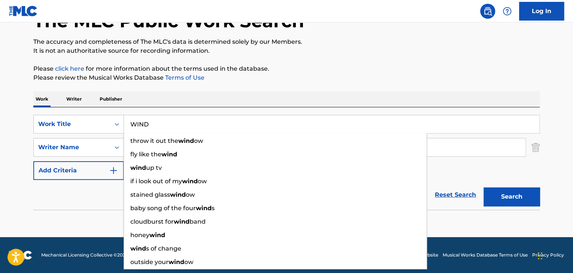
paste input "TRUST"
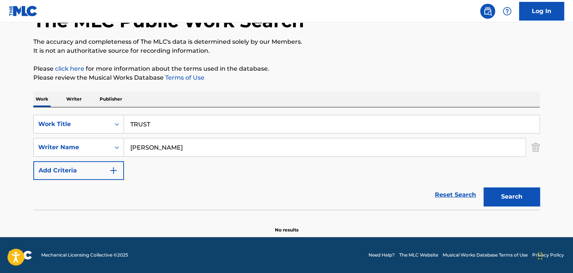
click at [501, 193] on button "Search" at bounding box center [511, 196] width 56 height 19
drag, startPoint x: 128, startPoint y: 119, endPoint x: 122, endPoint y: 119, distance: 5.6
click at [122, 119] on div "SearchWithCriteria58e31368-1e1d-4dcc-911b-8ee0bdf189df Work Title TRUST" at bounding box center [286, 124] width 506 height 19
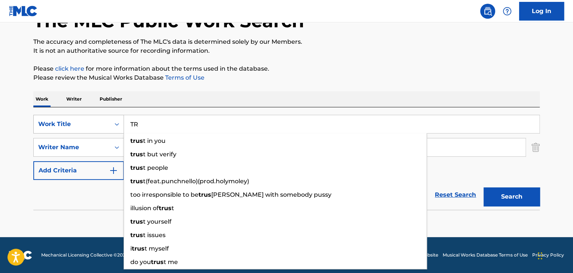
type input "T"
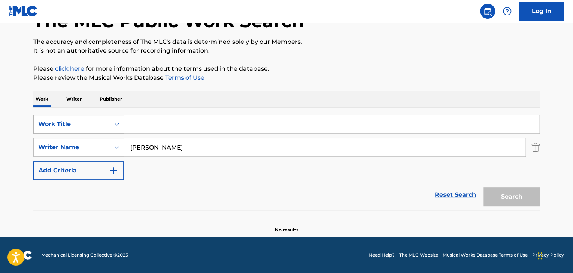
paste input "REDEEMED"
click at [528, 202] on button "Search" at bounding box center [511, 196] width 56 height 19
drag, startPoint x: 173, startPoint y: 120, endPoint x: 83, endPoint y: 120, distance: 89.8
click at [83, 120] on div "SearchWithCriteria58e31368-1e1d-4dcc-911b-8ee0bdf189df Work Title REDEEMED" at bounding box center [286, 124] width 506 height 19
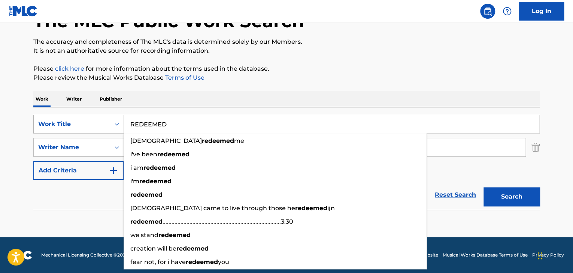
paste input "Before The Throne"
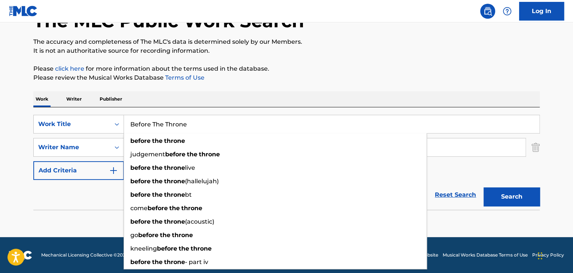
click at [510, 198] on button "Search" at bounding box center [511, 196] width 56 height 19
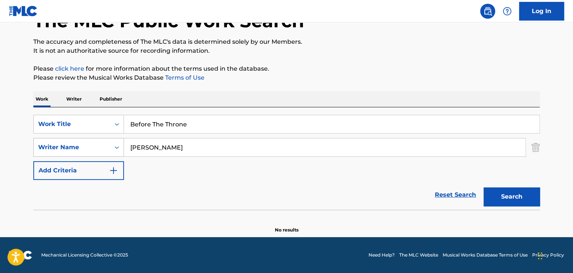
drag, startPoint x: 201, startPoint y: 119, endPoint x: 52, endPoint y: 145, distance: 151.2
click at [52, 145] on div "SearchWithCriteria58e31368-1e1d-4dcc-911b-8ee0bdf189df Work Title Before The Th…" at bounding box center [286, 147] width 506 height 65
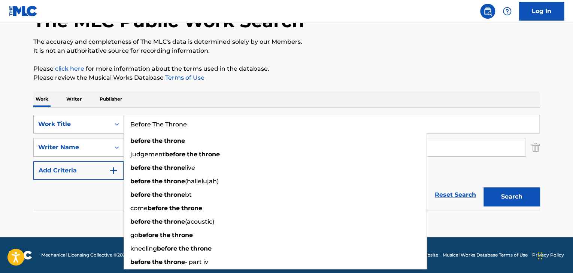
paste input "WIND"
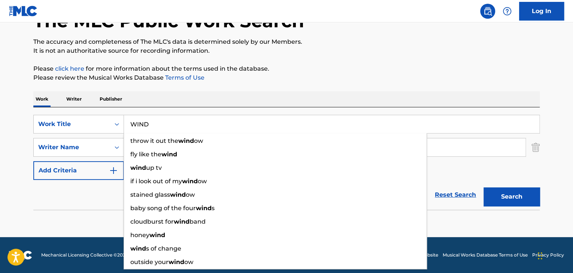
type input "WIND"
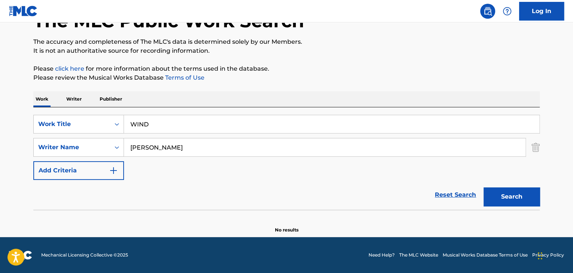
click at [521, 197] on button "Search" at bounding box center [511, 196] width 56 height 19
drag, startPoint x: 153, startPoint y: 123, endPoint x: 101, endPoint y: 105, distance: 55.5
click at [96, 116] on div "SearchWithCriteria58e31368-1e1d-4dcc-911b-8ee0bdf189df Work Title WIND" at bounding box center [286, 124] width 506 height 19
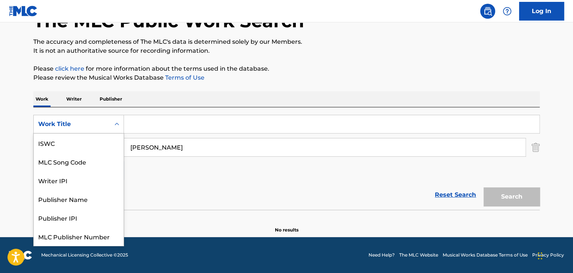
click at [112, 123] on div "Search Form" at bounding box center [116, 124] width 13 height 13
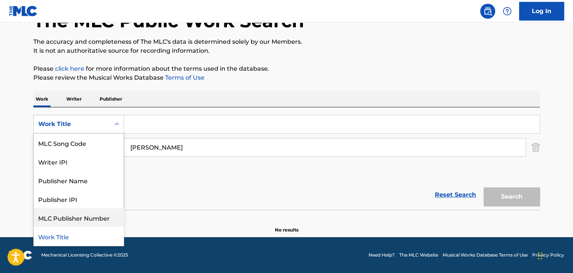
scroll to position [0, 0]
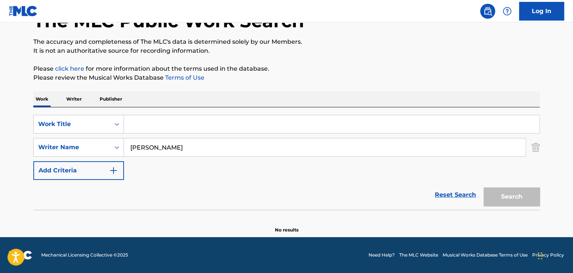
click at [170, 128] on input "Search Form" at bounding box center [331, 124] width 415 height 18
paste input "DEEPER"
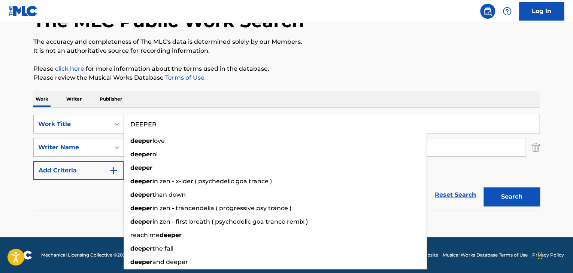
click at [506, 193] on button "Search" at bounding box center [511, 196] width 56 height 19
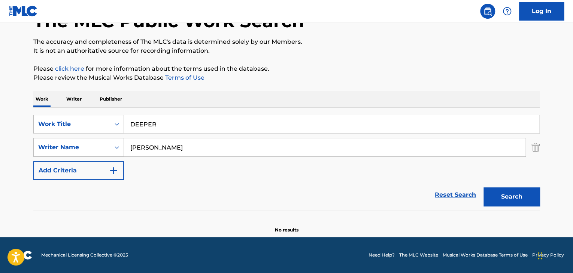
drag, startPoint x: 167, startPoint y: 128, endPoint x: 127, endPoint y: 125, distance: 39.7
click at [128, 126] on input "DEEPER" at bounding box center [331, 124] width 415 height 18
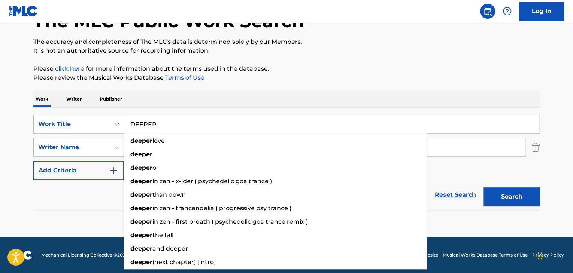
paste input "Oh Come, All Ye Faithful"
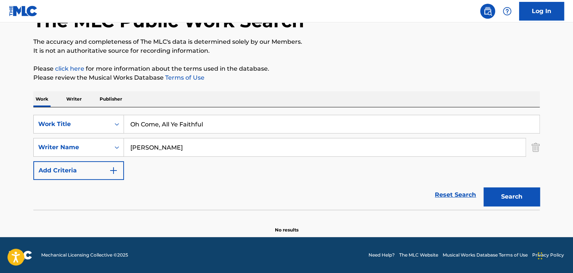
click at [489, 192] on button "Search" at bounding box center [511, 196] width 56 height 19
drag, startPoint x: 210, startPoint y: 123, endPoint x: 137, endPoint y: 121, distance: 73.4
click at [138, 121] on input "Oh Come, All Ye Faithful" at bounding box center [331, 124] width 415 height 18
type input "O"
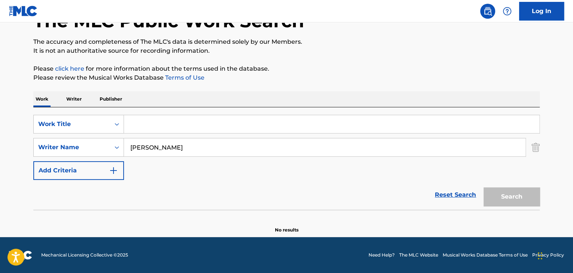
paste input "Oh Holy Night"
click at [501, 195] on button "Search" at bounding box center [511, 196] width 56 height 19
drag, startPoint x: 170, startPoint y: 127, endPoint x: 58, endPoint y: 129, distance: 111.5
click at [59, 129] on div "SearchWithCriteria58e31368-1e1d-4dcc-911b-8ee0bdf189df Work Title Oh Holy Night" at bounding box center [286, 124] width 506 height 19
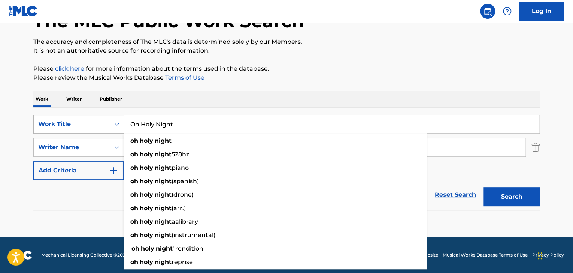
paste input "Angels We Have Heard On High"
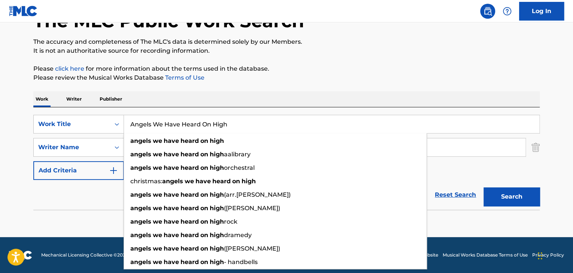
click at [524, 197] on button "Search" at bounding box center [511, 196] width 56 height 19
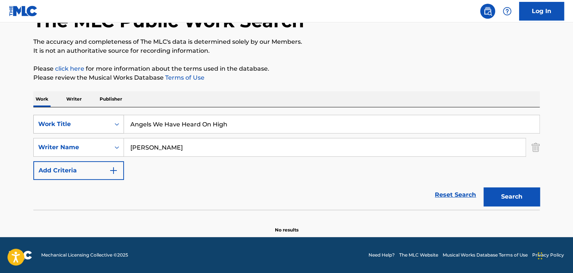
drag, startPoint x: 228, startPoint y: 119, endPoint x: 93, endPoint y: 125, distance: 134.9
click at [94, 125] on div "SearchWithCriteria58e31368-1e1d-4dcc-911b-8ee0bdf189df Work Title Angels We Hav…" at bounding box center [286, 124] width 506 height 19
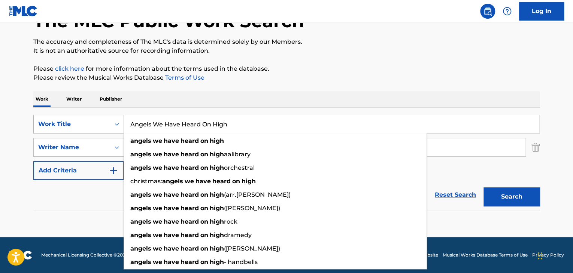
paste input "Silent Night"
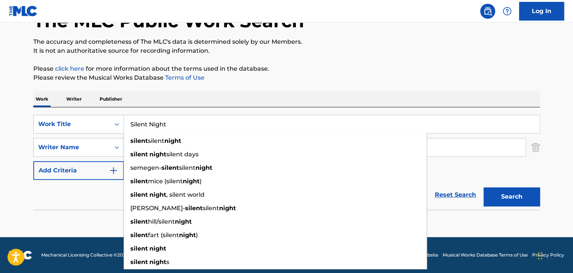
click at [500, 196] on button "Search" at bounding box center [511, 196] width 56 height 19
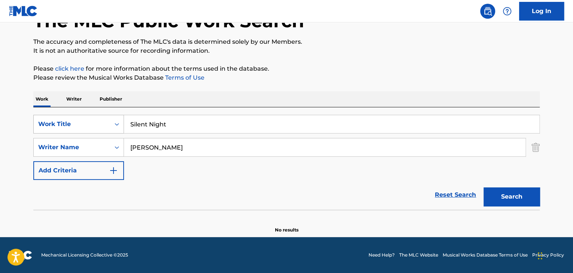
drag, startPoint x: 192, startPoint y: 123, endPoint x: 43, endPoint y: 122, distance: 149.0
click at [43, 123] on div "SearchWithCriteria58e31368-1e1d-4dcc-911b-8ee0bdf189df Work Title Silent Night" at bounding box center [286, 124] width 506 height 19
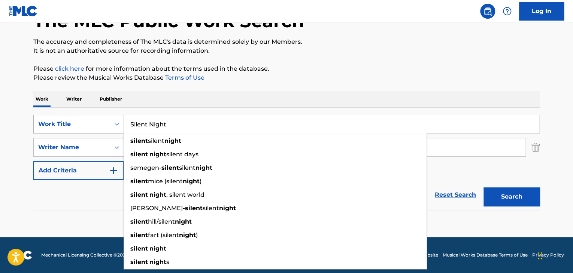
paste input "The First [DATE]"
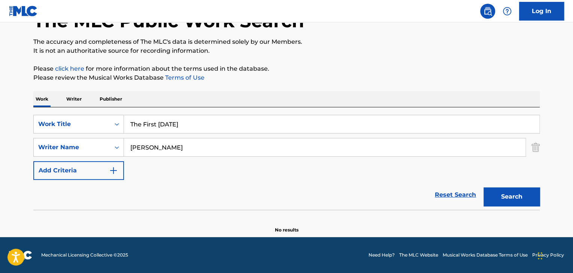
click at [498, 192] on button "Search" at bounding box center [511, 196] width 56 height 19
drag, startPoint x: 177, startPoint y: 123, endPoint x: 99, endPoint y: 118, distance: 77.7
click at [101, 118] on div "SearchWithCriteria58e31368-1e1d-4dcc-911b-8ee0bdf189df Work Title The First [DA…" at bounding box center [286, 124] width 506 height 19
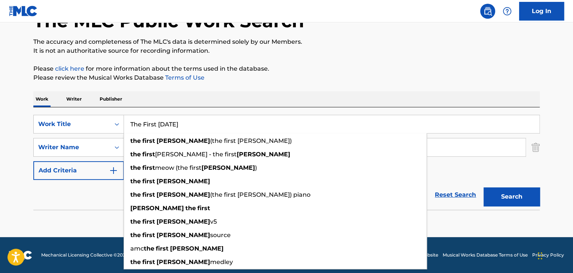
paste input "Santa Claus Is Coming To Town"
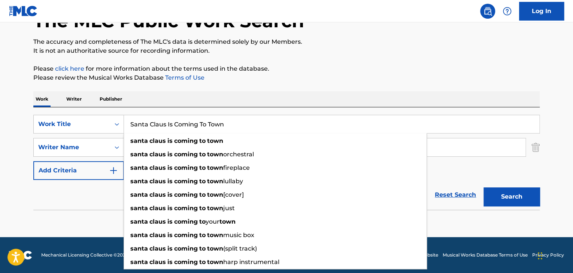
click at [506, 194] on button "Search" at bounding box center [511, 196] width 56 height 19
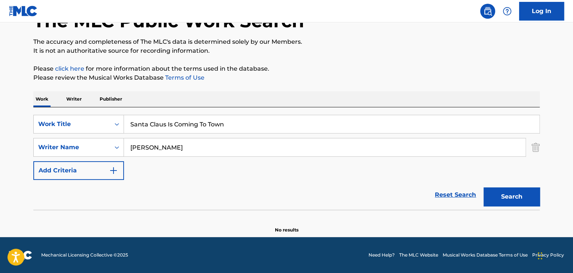
drag, startPoint x: 224, startPoint y: 124, endPoint x: 115, endPoint y: 93, distance: 113.9
click at [105, 117] on div "SearchWithCriteria58e31368-1e1d-4dcc-911b-8ee0bdf189df Work Title Santa Claus I…" at bounding box center [286, 124] width 506 height 19
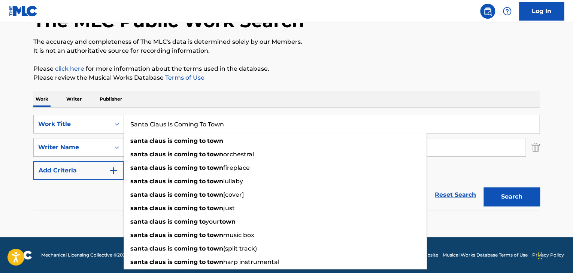
paste input "COME ALIVE"
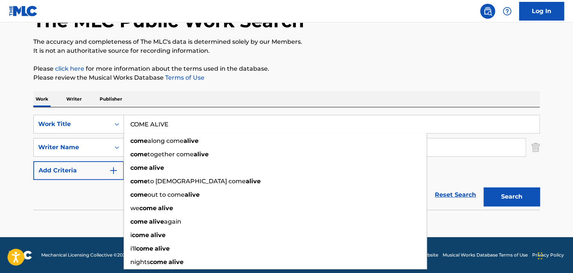
click at [512, 198] on button "Search" at bounding box center [511, 196] width 56 height 19
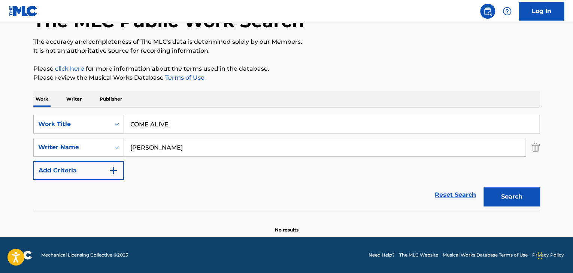
drag, startPoint x: 175, startPoint y: 125, endPoint x: 101, endPoint y: 125, distance: 74.1
click at [101, 125] on div "SearchWithCriteria58e31368-1e1d-4dcc-911b-8ee0bdf189df Work Title COME ALIVE" at bounding box center [286, 124] width 506 height 19
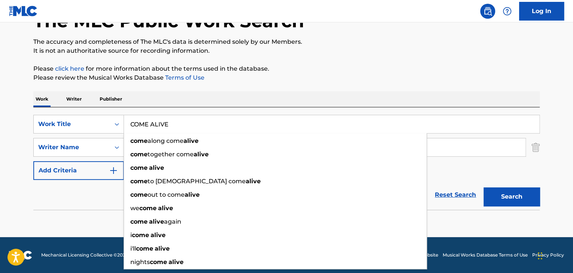
click at [495, 196] on button "Search" at bounding box center [511, 196] width 56 height 19
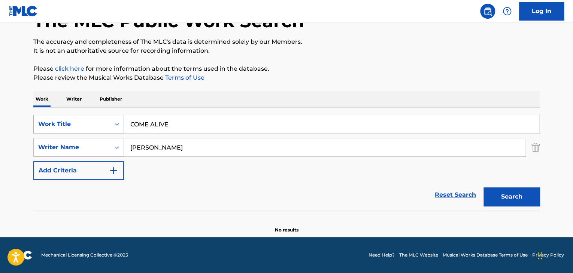
drag, startPoint x: 174, startPoint y: 123, endPoint x: 92, endPoint y: 116, distance: 82.3
click at [95, 117] on div "SearchWithCriteria58e31368-1e1d-4dcc-911b-8ee0bdf189df Work Title COME ALIVE" at bounding box center [286, 124] width 506 height 19
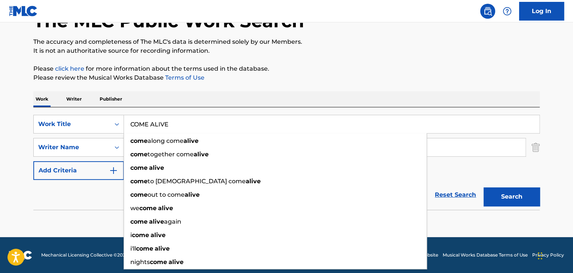
paste input "BE STILL"
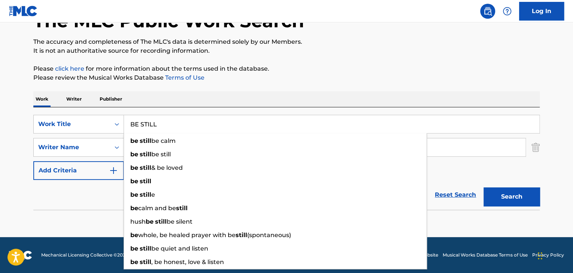
click at [520, 195] on button "Search" at bounding box center [511, 196] width 56 height 19
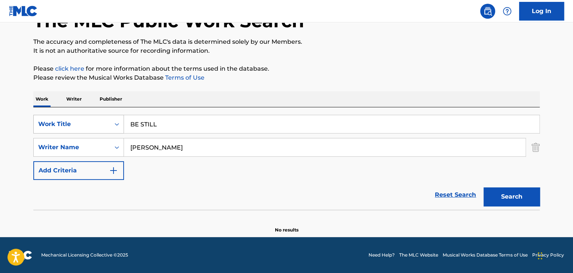
drag, startPoint x: 165, startPoint y: 123, endPoint x: 49, endPoint y: 123, distance: 115.3
click at [49, 123] on div "SearchWithCriteria58e31368-1e1d-4dcc-911b-8ee0bdf189df Work Title BE STILL" at bounding box center [286, 124] width 506 height 19
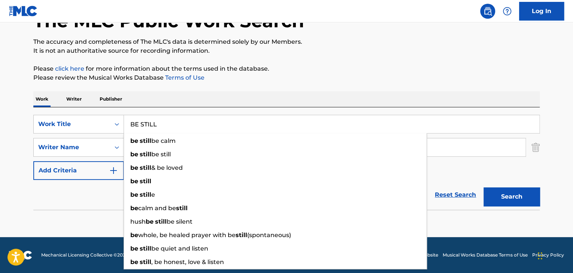
paste input "PROMISED LAND"
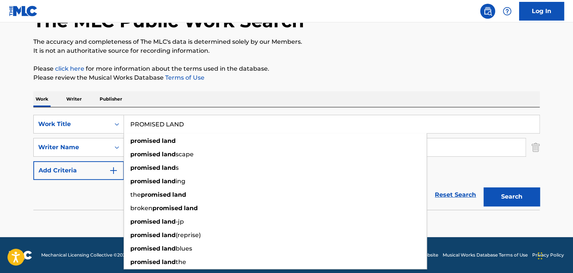
click at [498, 198] on button "Search" at bounding box center [511, 196] width 56 height 19
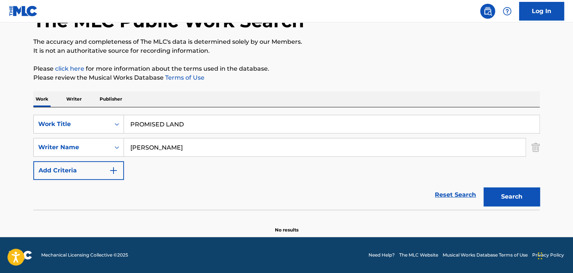
drag, startPoint x: 193, startPoint y: 124, endPoint x: 126, endPoint y: 129, distance: 66.8
click at [133, 132] on input "PROMISED LAND" at bounding box center [331, 124] width 415 height 18
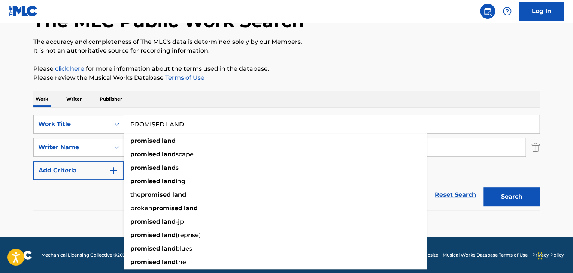
type input "P"
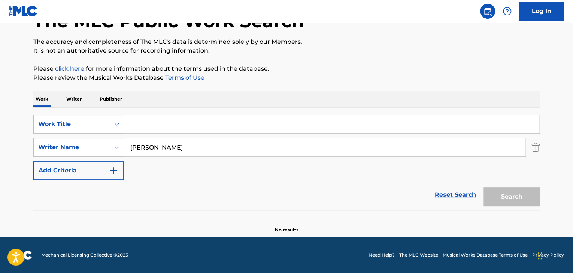
paste input "IS NOT OVER"
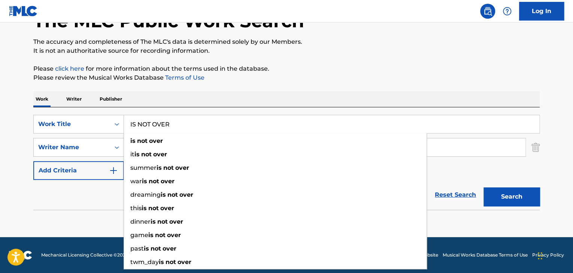
click at [497, 198] on button "Search" at bounding box center [511, 196] width 56 height 19
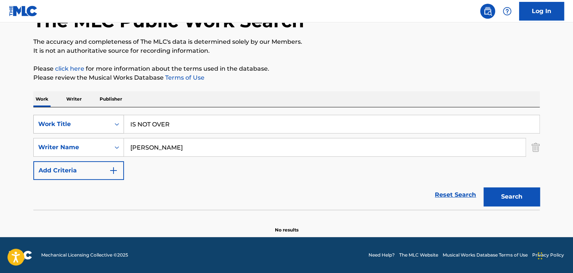
drag, startPoint x: 173, startPoint y: 122, endPoint x: 115, endPoint y: 121, distance: 58.0
click at [116, 122] on div "SearchWithCriteria58e31368-1e1d-4dcc-911b-8ee0bdf189df Work Title IS NOT OVER" at bounding box center [286, 124] width 506 height 19
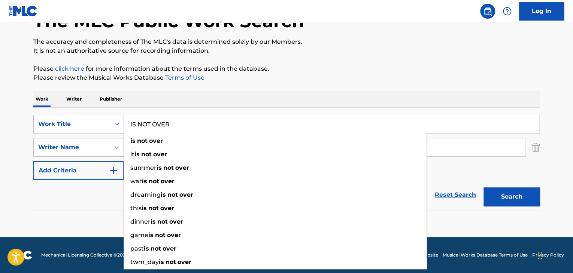
paste input "At the Cross"
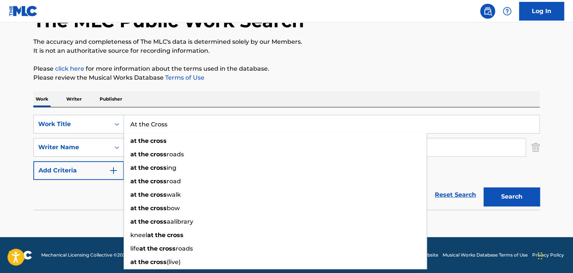
click at [489, 193] on button "Search" at bounding box center [511, 196] width 56 height 19
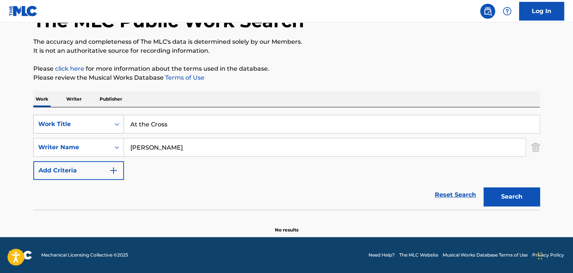
drag, startPoint x: 177, startPoint y: 122, endPoint x: 88, endPoint y: 115, distance: 89.3
click at [88, 116] on div "SearchWithCriteria58e31368-1e1d-4dcc-911b-8ee0bdf189df Work Title At the Cross" at bounding box center [286, 124] width 506 height 19
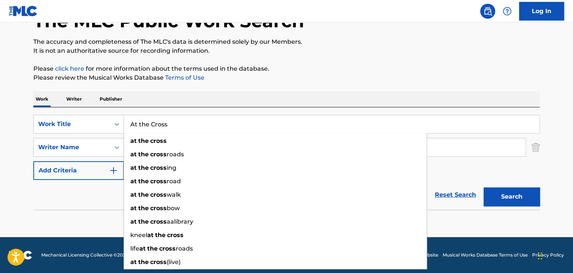
paste input "wesome [DEMOGRAPHIC_DATA]"
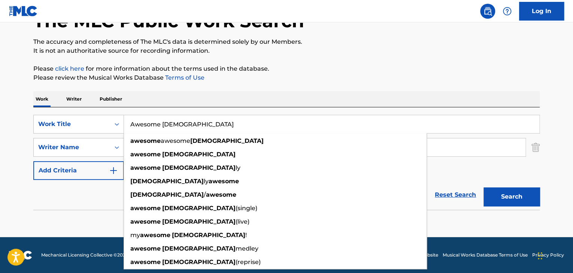
click at [488, 197] on button "Search" at bounding box center [511, 196] width 56 height 19
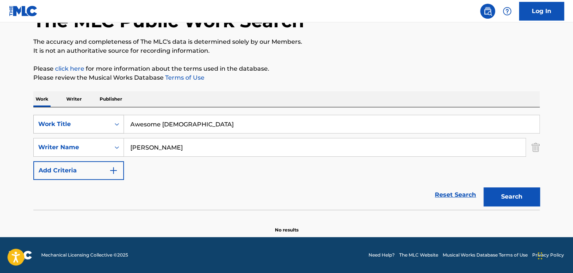
drag, startPoint x: 186, startPoint y: 123, endPoint x: 93, endPoint y: 119, distance: 93.3
click at [85, 123] on div "SearchWithCriteria58e31368-1e1d-4dcc-911b-8ee0bdf189df Work Title Awesome God" at bounding box center [286, 124] width 506 height 19
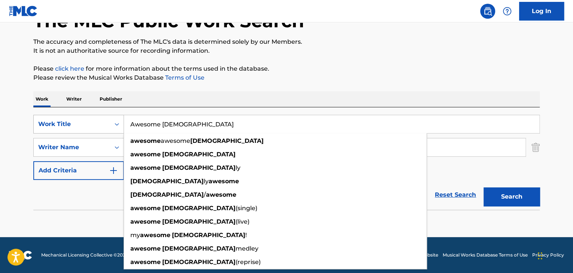
paste input "From the Inside Out"
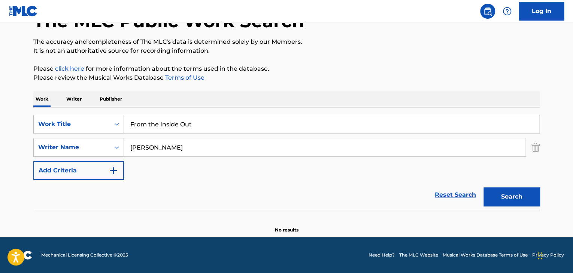
click at [530, 195] on button "Search" at bounding box center [511, 196] width 56 height 19
drag, startPoint x: 186, startPoint y: 124, endPoint x: 86, endPoint y: 136, distance: 100.6
click at [87, 137] on div "SearchWithCriteria58e31368-1e1d-4dcc-911b-8ee0bdf189df Work Title From the Insi…" at bounding box center [286, 147] width 506 height 65
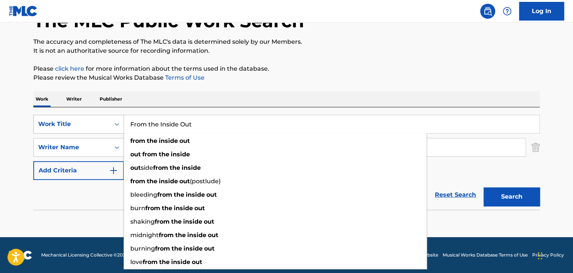
paste input "None But [DEMOGRAPHIC_DATA]"
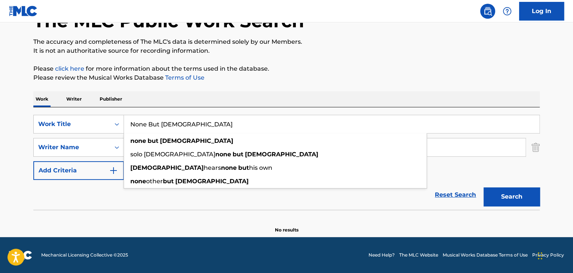
click at [507, 197] on button "Search" at bounding box center [511, 196] width 56 height 19
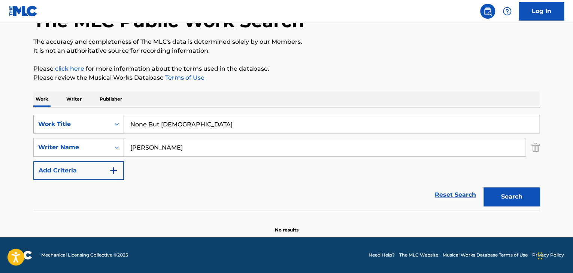
drag, startPoint x: 196, startPoint y: 125, endPoint x: 64, endPoint y: 125, distance: 131.7
click at [75, 125] on div "SearchWithCriteria58e31368-1e1d-4dcc-911b-8ee0bdf189df Work Title None But [DEM…" at bounding box center [286, 124] width 506 height 19
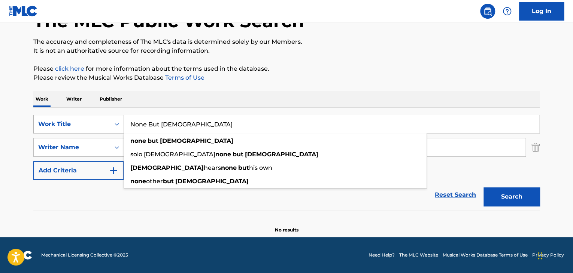
paste input "Ocean"
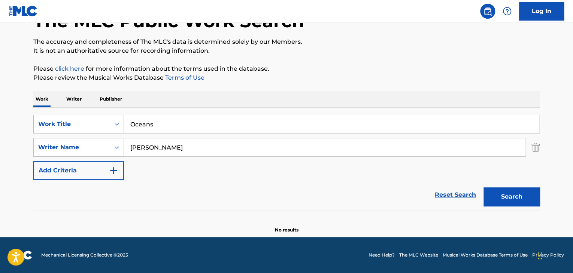
click at [510, 192] on button "Search" at bounding box center [511, 196] width 56 height 19
drag, startPoint x: 163, startPoint y: 120, endPoint x: 79, endPoint y: 121, distance: 83.5
click at [80, 121] on div "SearchWithCriteria58e31368-1e1d-4dcc-911b-8ee0bdf189df Work Title Oceans" at bounding box center [286, 124] width 506 height 19
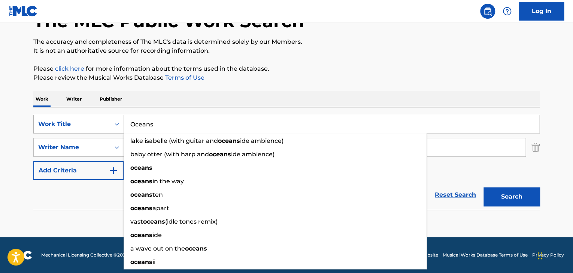
paste input "Saviour King"
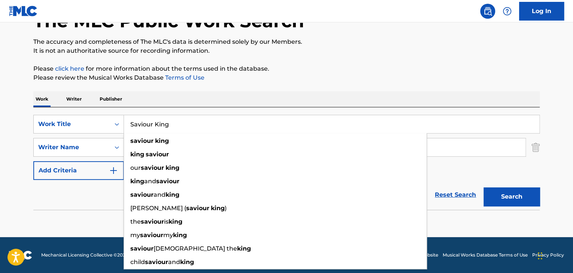
click at [517, 196] on button "Search" at bounding box center [511, 196] width 56 height 19
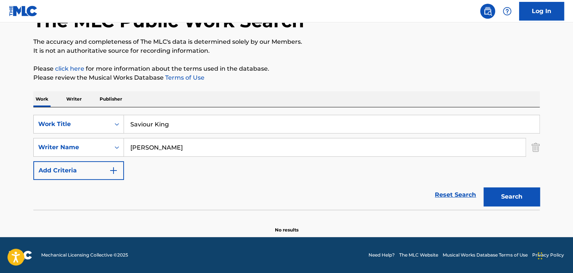
drag, startPoint x: 190, startPoint y: 120, endPoint x: 0, endPoint y: 141, distance: 191.6
click at [0, 141] on main "The MLC Public Work Search The accuracy and completeness of The MLC's data is d…" at bounding box center [286, 104] width 573 height 266
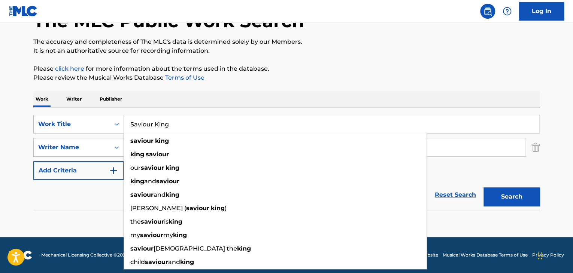
paste input "candal Of Grace"
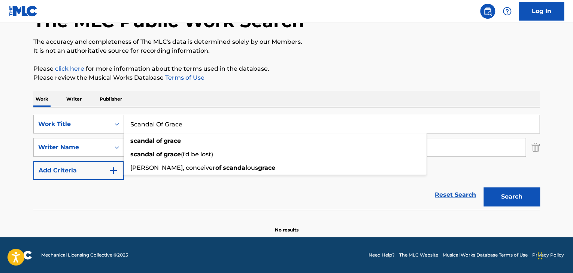
click at [514, 202] on button "Search" at bounding box center [511, 196] width 56 height 19
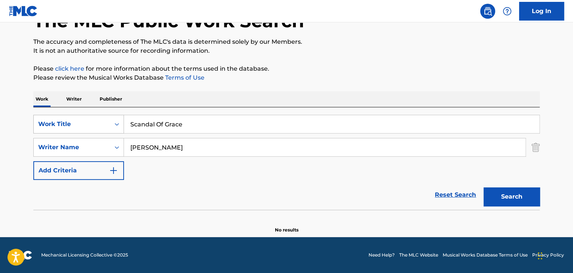
drag, startPoint x: 198, startPoint y: 127, endPoint x: 72, endPoint y: 125, distance: 125.8
click at [73, 125] on div "SearchWithCriteria58e31368-1e1d-4dcc-911b-8ee0bdf189df Work Title Scandal Of Gr…" at bounding box center [286, 124] width 506 height 19
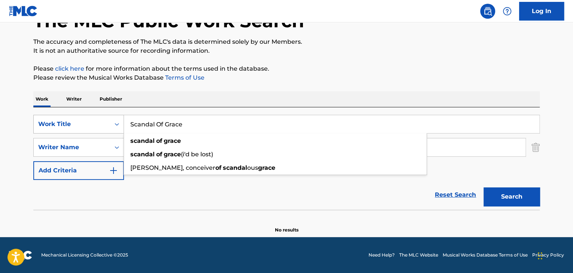
paste input "inking Deep"
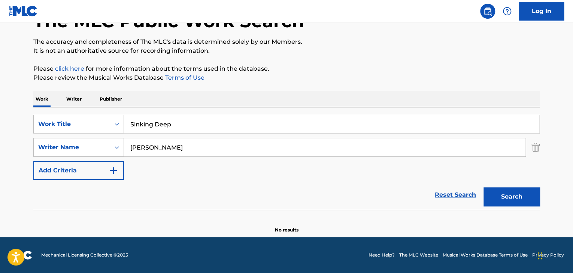
click at [491, 197] on button "Search" at bounding box center [511, 196] width 56 height 19
drag, startPoint x: 181, startPoint y: 123, endPoint x: 19, endPoint y: 134, distance: 162.8
click at [22, 136] on main "The MLC Public Work Search The accuracy and completeness of The MLC's data is d…" at bounding box center [286, 104] width 573 height 266
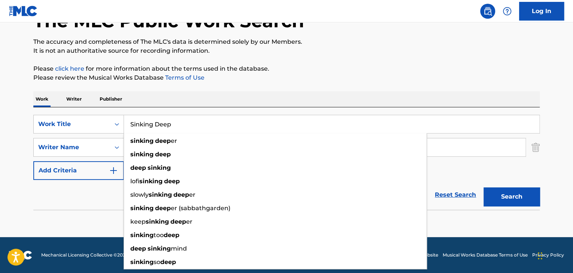
paste input "Worshi"
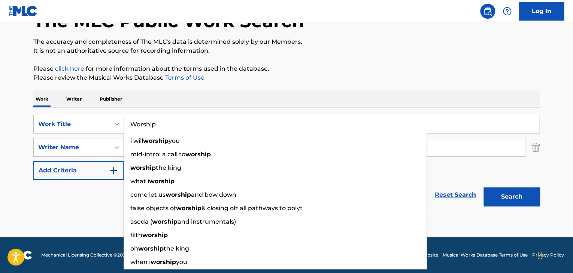
click at [523, 200] on button "Search" at bounding box center [511, 196] width 56 height 19
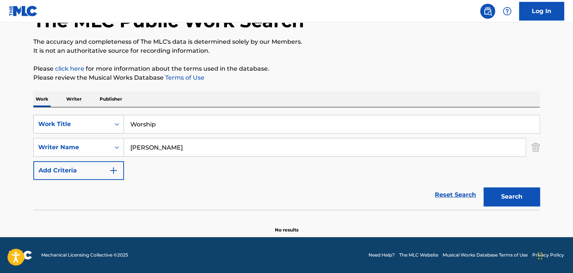
drag, startPoint x: 164, startPoint y: 129, endPoint x: 83, endPoint y: 129, distance: 80.8
click at [83, 129] on div "SearchWithCriteria58e31368-1e1d-4dcc-911b-8ee0bdf189df Work Title Worship" at bounding box center [286, 124] width 506 height 19
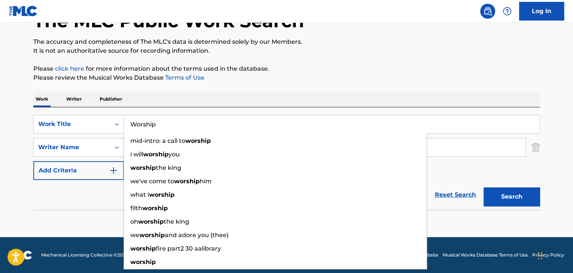
paste input "Still"
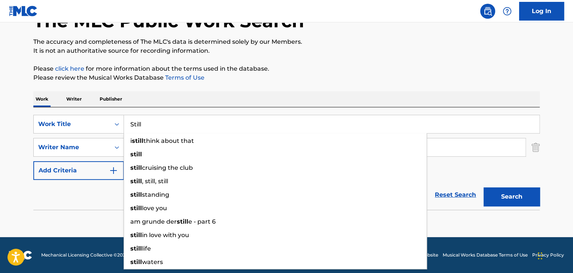
click at [506, 196] on button "Search" at bounding box center [511, 196] width 56 height 19
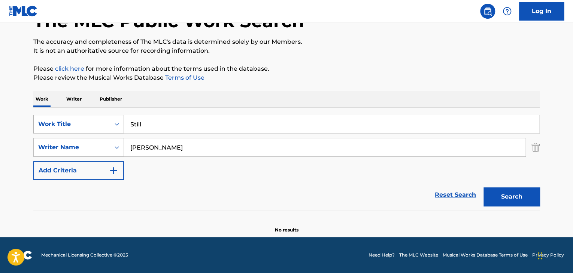
drag, startPoint x: 123, startPoint y: 124, endPoint x: 106, endPoint y: 123, distance: 18.0
click at [107, 124] on div "SearchWithCriteria58e31368-1e1d-4dcc-911b-8ee0bdf189df Work Title Still" at bounding box center [286, 124] width 506 height 19
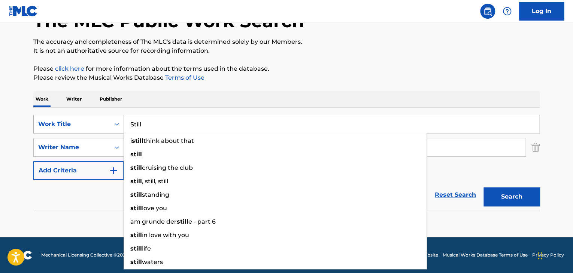
paste input "This Is The Air I Breathe"
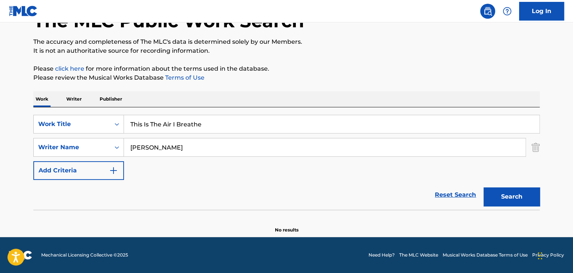
click at [516, 195] on button "Search" at bounding box center [511, 196] width 56 height 19
drag, startPoint x: 202, startPoint y: 121, endPoint x: 29, endPoint y: 146, distance: 174.7
click at [30, 146] on div "The MLC Public Work Search The accuracy and completeness of The MLC's data is d…" at bounding box center [286, 112] width 524 height 244
paste input "ouch The Sky"
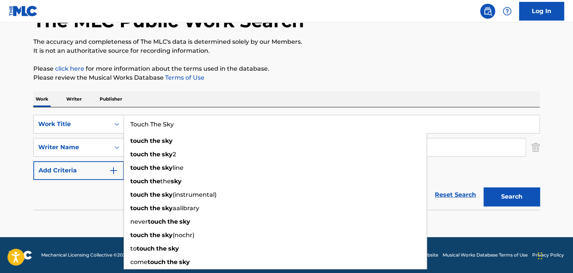
click at [513, 196] on button "Search" at bounding box center [511, 196] width 56 height 19
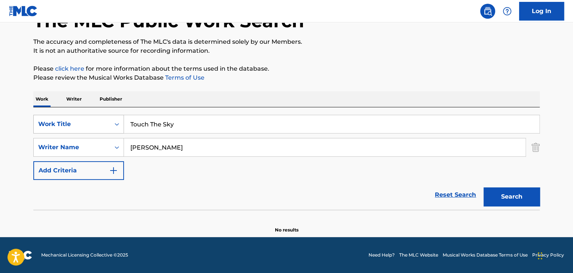
drag, startPoint x: 180, startPoint y: 126, endPoint x: 66, endPoint y: 126, distance: 114.5
click at [67, 127] on div "SearchWithCriteria58e31368-1e1d-4dcc-911b-8ee0bdf189df Work Title Touch The Sky" at bounding box center [286, 124] width 506 height 19
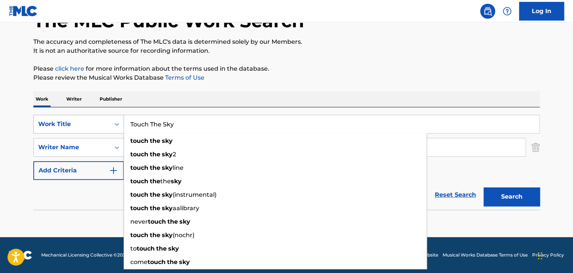
paste input "What a Friend I've Found"
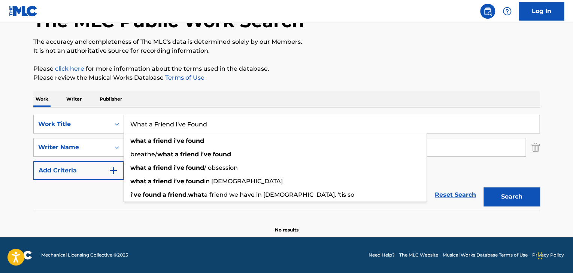
click at [496, 196] on button "Search" at bounding box center [511, 196] width 56 height 19
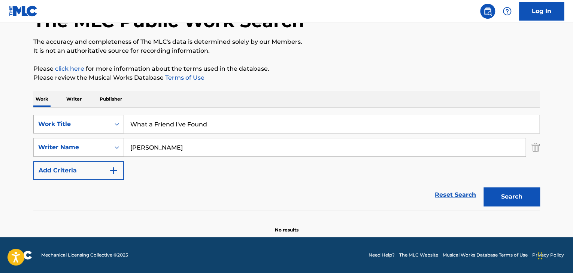
drag, startPoint x: 208, startPoint y: 122, endPoint x: 101, endPoint y: 121, distance: 107.4
click at [101, 121] on div "SearchWithCriteria58e31368-1e1d-4dcc-911b-8ee0bdf189df Work Title What a Friend…" at bounding box center [286, 124] width 506 height 19
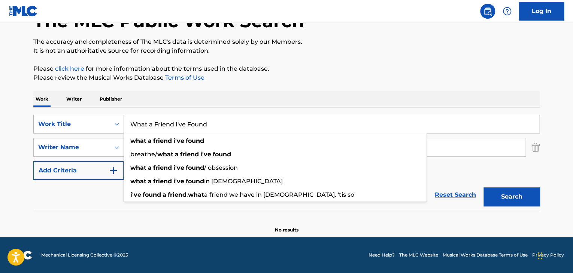
paste input "o You Say I am"
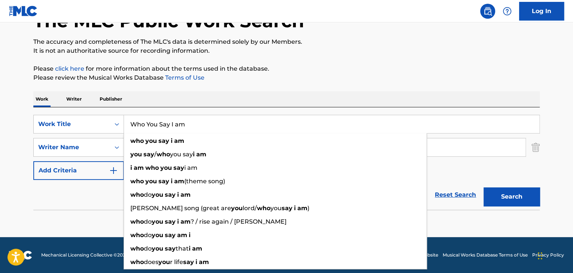
click at [512, 197] on button "Search" at bounding box center [511, 196] width 56 height 19
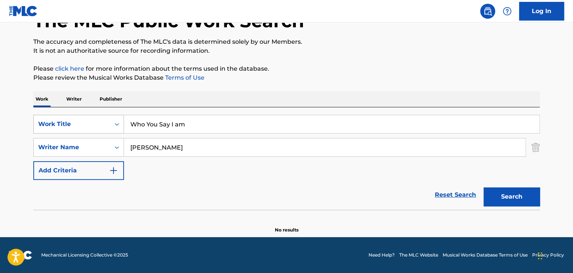
drag, startPoint x: 199, startPoint y: 119, endPoint x: 110, endPoint y: 128, distance: 89.9
click at [113, 135] on div "SearchWithCriteria58e31368-1e1d-4dcc-911b-8ee0bdf189df Work Title Who You Say I…" at bounding box center [286, 147] width 506 height 65
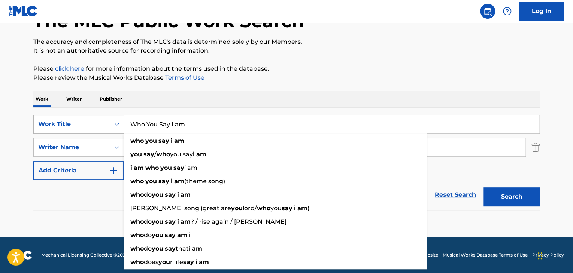
paste input "ith Everything"
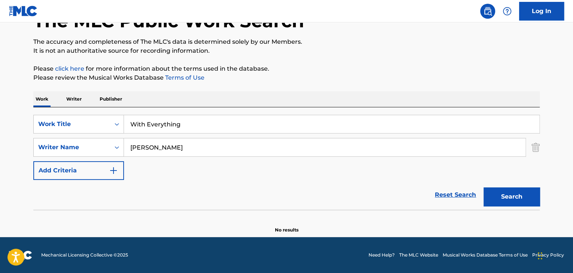
click at [497, 195] on button "Search" at bounding box center [511, 196] width 56 height 19
drag, startPoint x: 163, startPoint y: 125, endPoint x: 106, endPoint y: 128, distance: 57.0
click at [108, 127] on div "SearchWithCriteria58e31368-1e1d-4dcc-911b-8ee0bdf189df Work Title With Everythi…" at bounding box center [286, 124] width 506 height 19
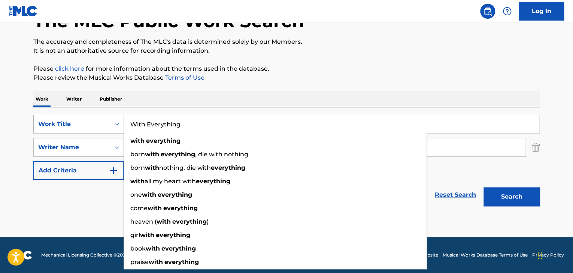
paste input "[PERSON_NAME] Into Gardens"
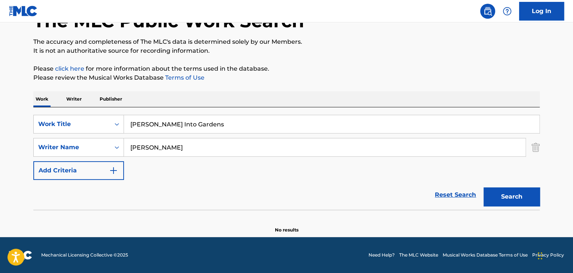
drag, startPoint x: 525, startPoint y: 195, endPoint x: 524, endPoint y: 180, distance: 14.6
click at [525, 191] on button "Search" at bounding box center [511, 196] width 56 height 19
drag, startPoint x: 119, startPoint y: 123, endPoint x: 25, endPoint y: 117, distance: 94.5
click at [30, 118] on div "The MLC Public Work Search The accuracy and completeness of The MLC's data is d…" at bounding box center [286, 112] width 524 height 244
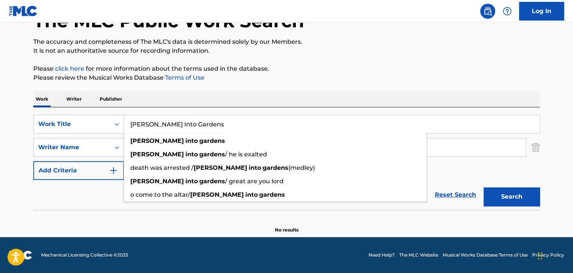
paste input "Living Hope"
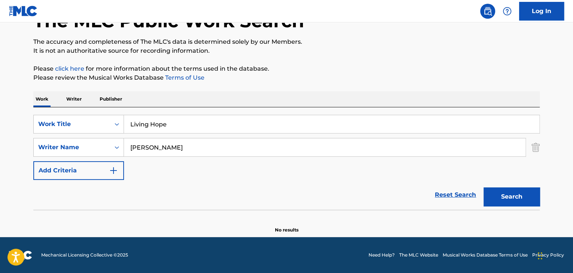
click at [512, 199] on button "Search" at bounding box center [511, 196] width 56 height 19
drag, startPoint x: 165, startPoint y: 124, endPoint x: 116, endPoint y: 123, distance: 49.0
click at [117, 123] on div "SearchWithCriteria58e31368-1e1d-4dcc-911b-8ee0bdf189df Work Title Living Hope" at bounding box center [286, 124] width 506 height 19
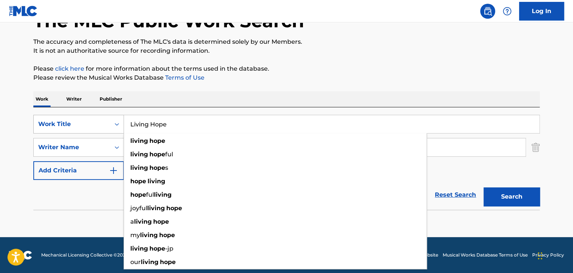
paste input "The Blessing"
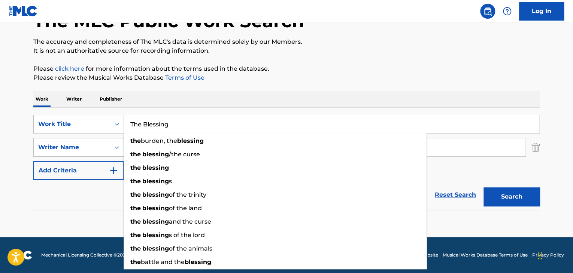
click at [500, 198] on button "Search" at bounding box center [511, 196] width 56 height 19
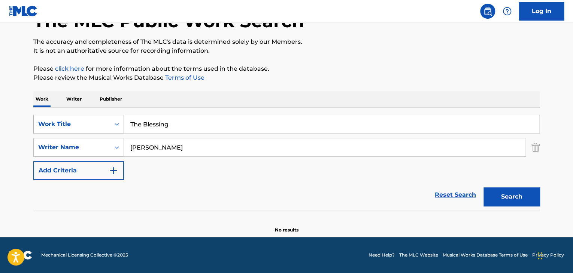
drag, startPoint x: 181, startPoint y: 124, endPoint x: 72, endPoint y: 116, distance: 109.2
click at [74, 119] on div "SearchWithCriteria58e31368-1e1d-4dcc-911b-8ee0bdf189df Work Title The Blessing" at bounding box center [286, 124] width 506 height 19
paste input "Essence"
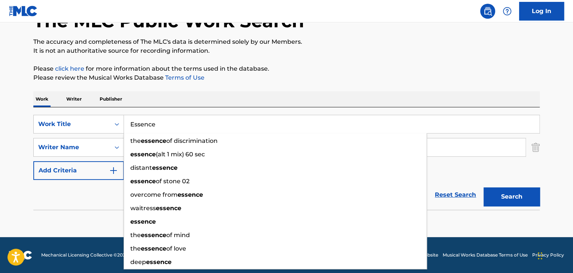
type input "Essence"
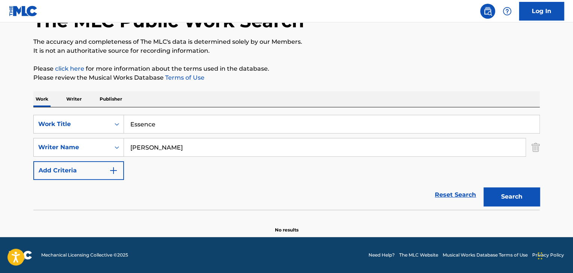
click at [511, 196] on button "Search" at bounding box center [511, 196] width 56 height 19
